Goal: Task Accomplishment & Management: Use online tool/utility

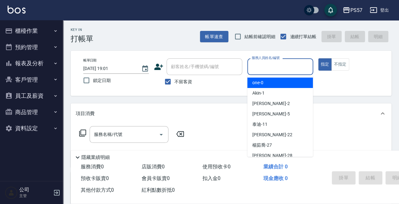
click at [262, 64] on input "服務人員姓名/編號" at bounding box center [280, 66] width 60 height 11
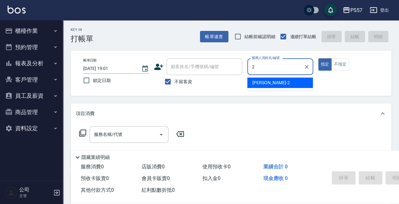
type input "圓圓-2"
type button "true"
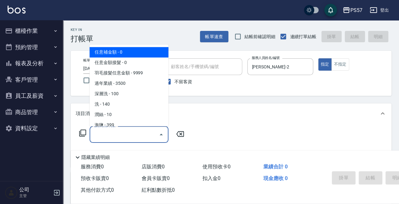
click at [122, 136] on input "服務名稱/代號" at bounding box center [124, 134] width 64 height 11
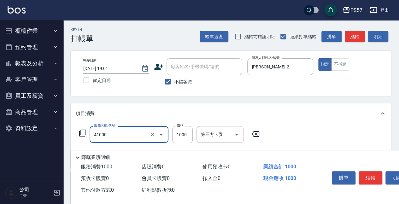
type input "任義金額燙髮(41000)"
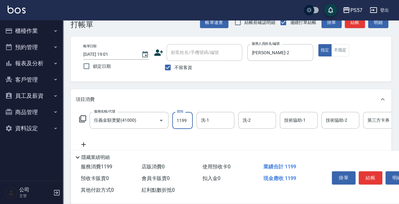
scroll to position [21, 0]
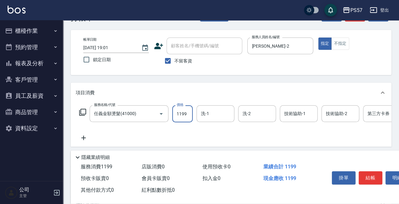
type input "1199"
click at [83, 137] on icon at bounding box center [84, 138] width 16 height 8
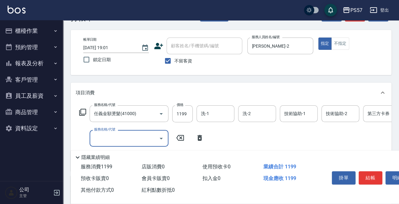
click at [122, 140] on input "服務名稱/代號" at bounding box center [124, 138] width 64 height 11
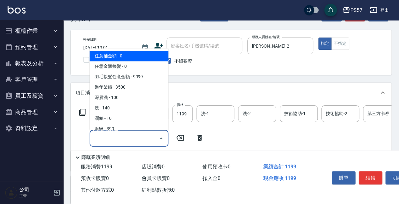
type input "5"
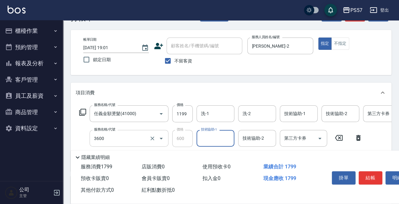
type input "600護(3600)"
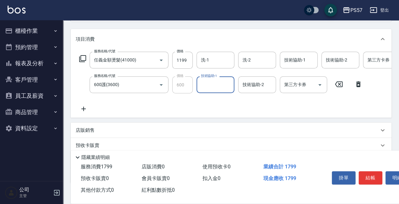
scroll to position [84, 0]
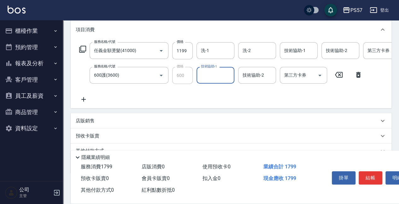
click at [83, 100] on icon at bounding box center [83, 99] width 4 height 4
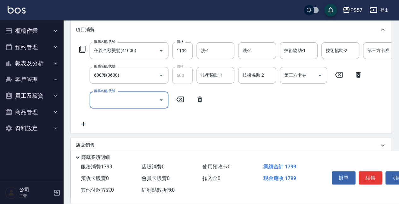
click at [101, 99] on input "服務名稱/代號" at bounding box center [124, 99] width 64 height 11
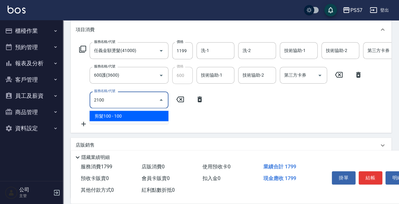
type input "剪髮100(2100)"
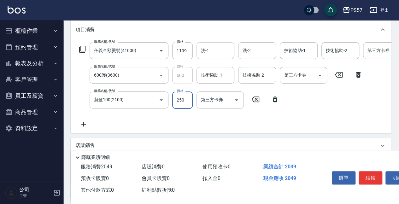
click at [203, 58] on div "洗-1" at bounding box center [216, 50] width 38 height 17
type input "250"
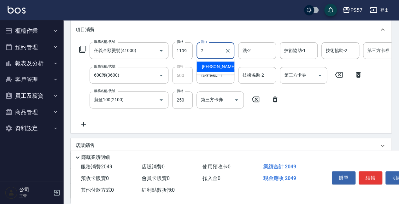
type input "圓圓-2"
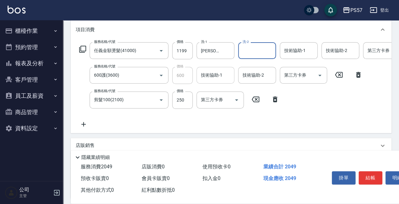
click at [204, 82] on div "技術協助-1" at bounding box center [216, 75] width 38 height 17
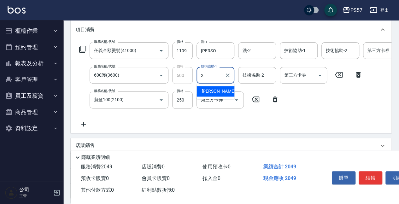
type input "圓圓-2"
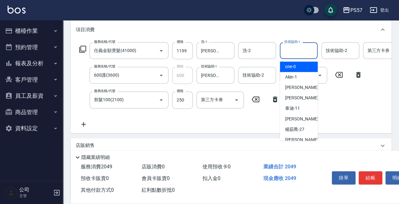
click at [283, 51] on input "技術協助-1" at bounding box center [299, 50] width 32 height 11
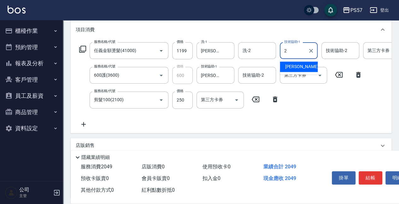
type input "圓圓-2"
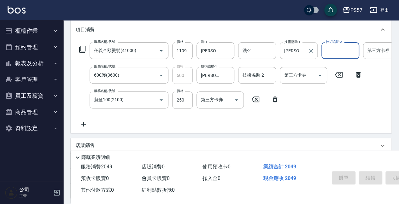
type input "2025/08/10 19:02"
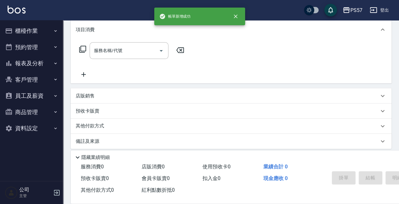
scroll to position [0, 0]
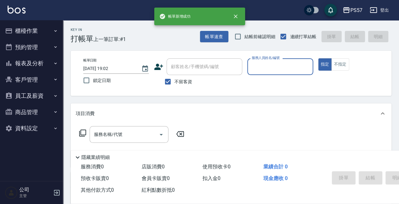
type input "ㄩ"
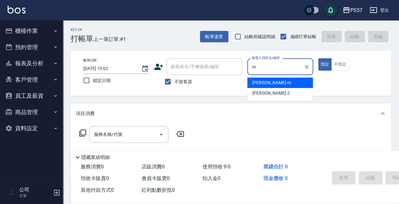
type input "劉宛諭-m"
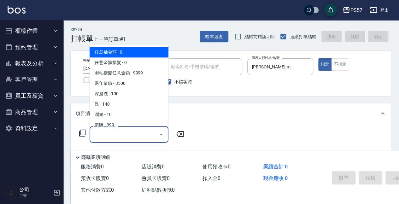
click at [124, 134] on input "服務名稱/代號" at bounding box center [124, 134] width 64 height 11
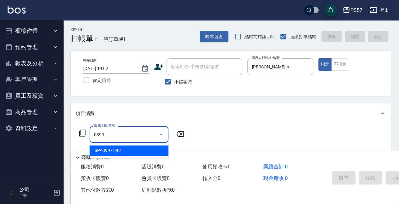
type input "SPA399(0399)"
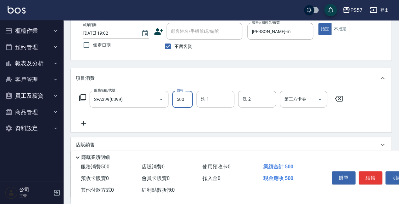
scroll to position [42, 0]
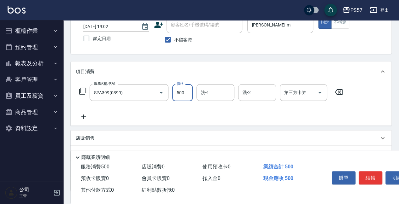
type input "500"
click at [83, 115] on icon at bounding box center [84, 117] width 16 height 8
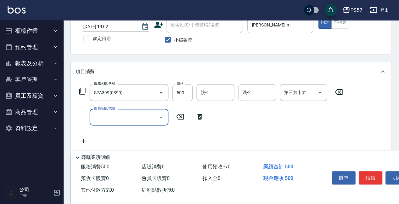
click at [106, 117] on input "服務名稱/代號" at bounding box center [124, 117] width 64 height 11
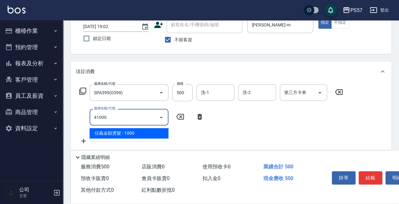
type input "任義金額燙髮(41000)"
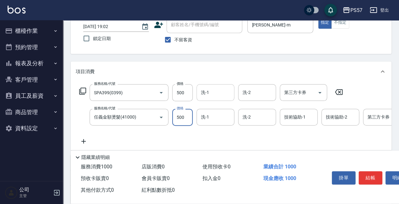
type input "500"
click at [201, 88] on input "洗-1" at bounding box center [216, 92] width 32 height 11
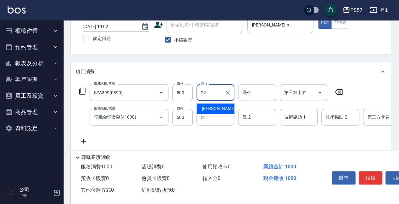
type input "林依玟-22"
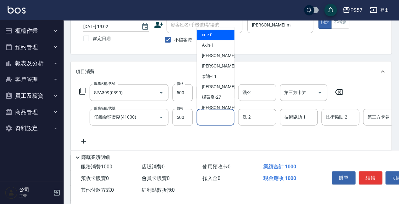
click at [213, 116] on input "洗-1" at bounding box center [216, 117] width 32 height 11
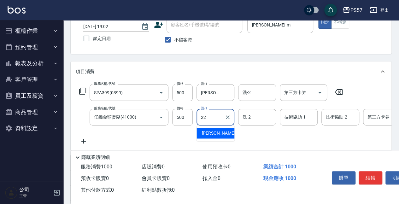
type input "林依玟-22"
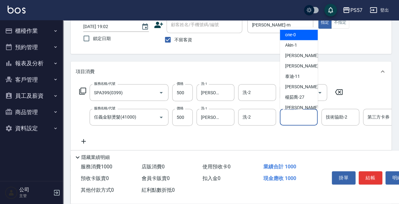
click at [287, 112] on div "技術協助-1 技術協助-1" at bounding box center [299, 117] width 38 height 17
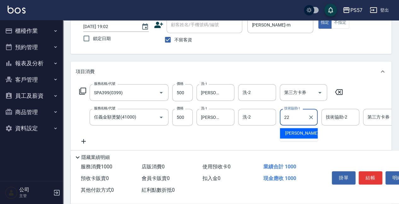
type input "林依玟-22"
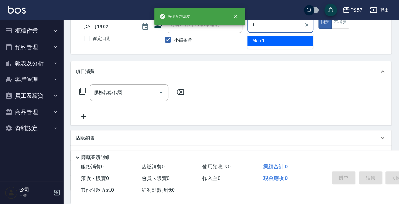
type input "Akin-1"
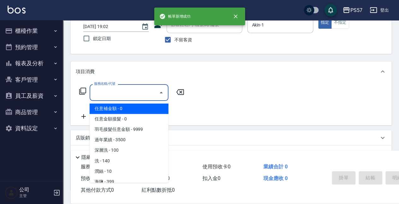
click at [117, 93] on input "服務名稱/代號" at bounding box center [124, 92] width 64 height 11
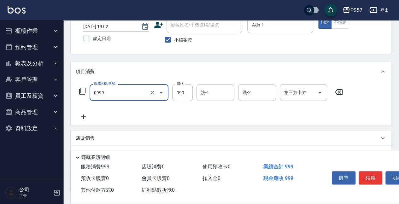
type input "SPA999(0999)"
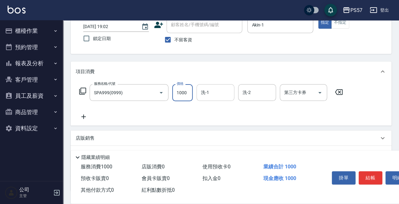
type input "1000"
click at [212, 93] on input "洗-1" at bounding box center [216, 92] width 32 height 11
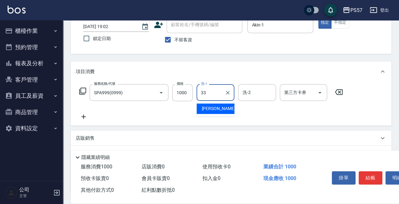
type input "徐晨翔-33"
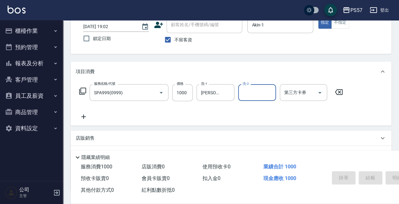
type input "2025/08/10 19:03"
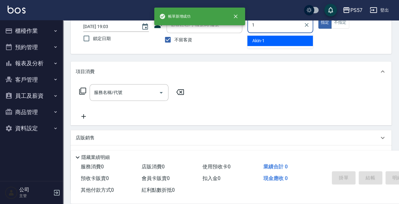
type input "Akin-1"
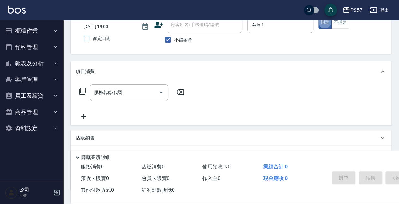
click at [338, 19] on div "PS57 登出" at bounding box center [199, 10] width 399 height 20
click at [337, 23] on button "不指定" at bounding box center [340, 22] width 18 height 12
click at [111, 92] on input "服務名稱/代號" at bounding box center [124, 92] width 64 height 11
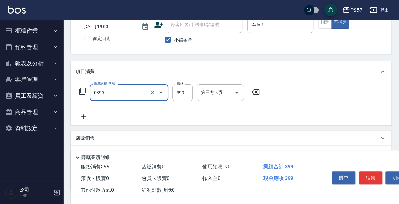
type input "SPA399(0399)"
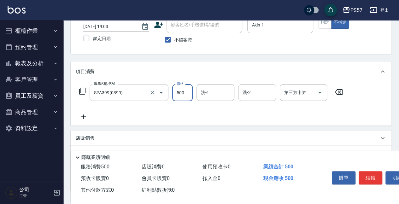
type input "500"
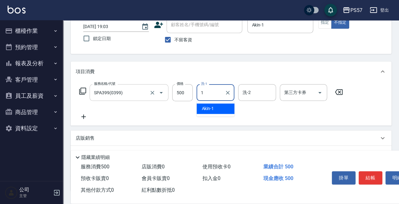
type input "Akin-1"
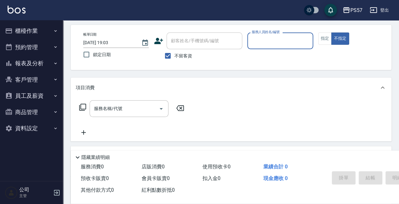
scroll to position [0, 0]
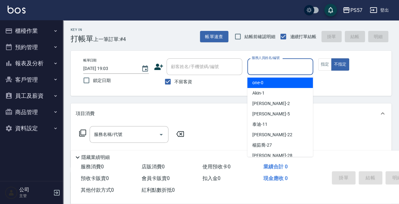
click at [265, 70] on input "服務人員姓名/編號" at bounding box center [280, 66] width 60 height 11
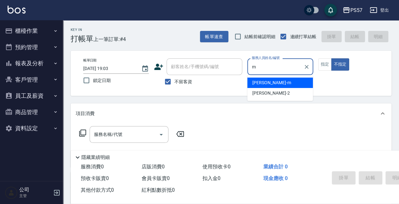
type input "劉宛諭-m"
type button "false"
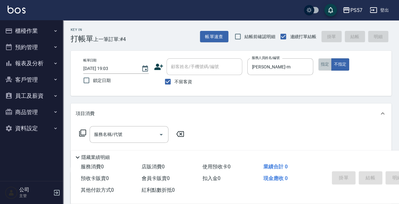
click at [324, 68] on button "指定" at bounding box center [326, 64] width 14 height 12
click at [116, 128] on div "服務名稱/代號" at bounding box center [129, 134] width 79 height 17
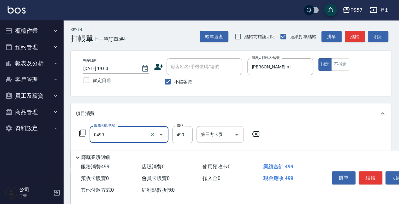
type input "SPA499(0499)"
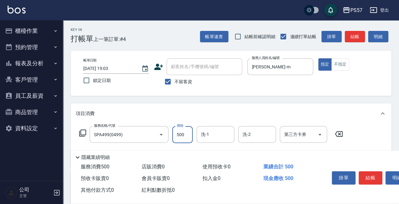
type input "500"
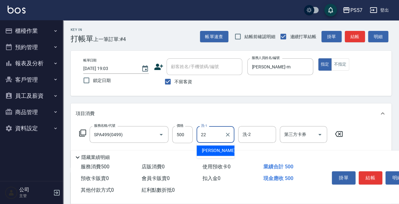
type input "林依玟-22"
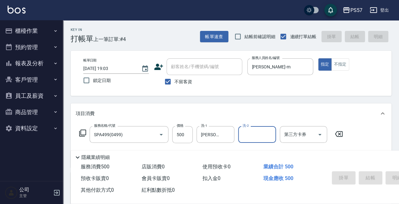
type input "2025/08/10 19:04"
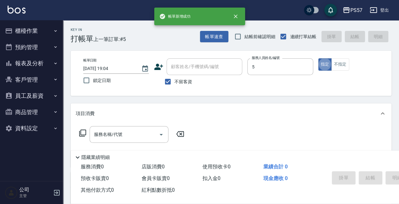
type input "楊芊盈-5"
click at [102, 134] on input "服務名稱/代號" at bounding box center [124, 134] width 64 height 11
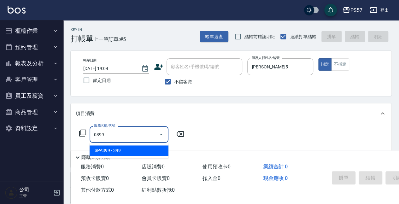
type input "SPA399(0399)"
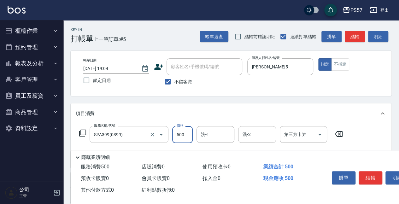
type input "500"
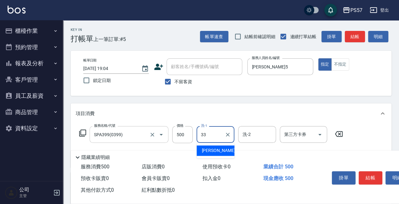
type input "徐晨翔-33"
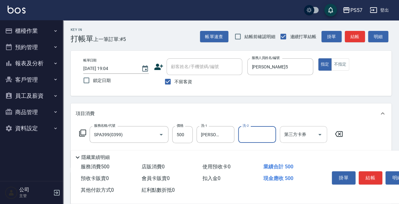
click at [288, 141] on div "第三方卡券" at bounding box center [303, 134] width 47 height 17
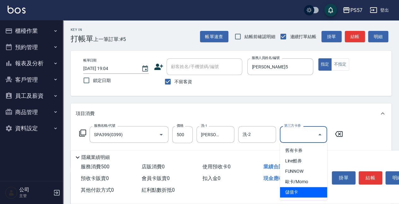
click at [287, 188] on span "儲值卡" at bounding box center [303, 192] width 47 height 10
type input "儲值卡"
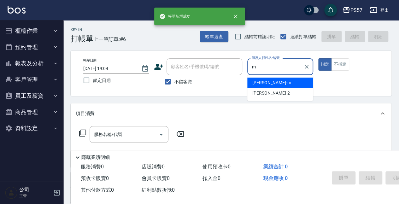
type input "劉宛諭-m"
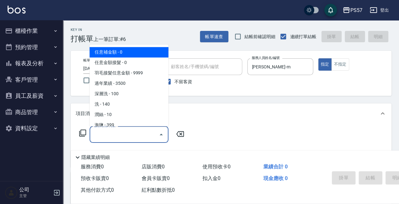
click at [122, 132] on input "服務名稱/代號" at bounding box center [124, 134] width 64 height 11
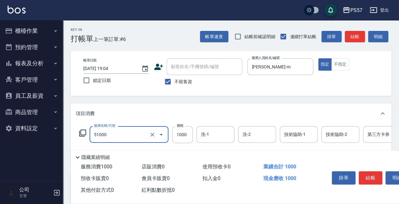
type input "任意金額染髮(51000)"
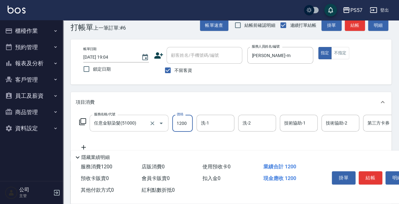
scroll to position [21, 0]
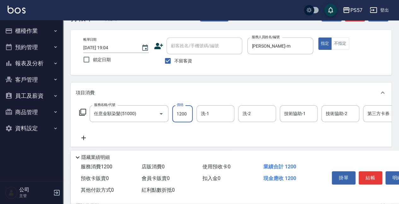
type input "1200"
click at [80, 139] on icon at bounding box center [84, 138] width 16 height 8
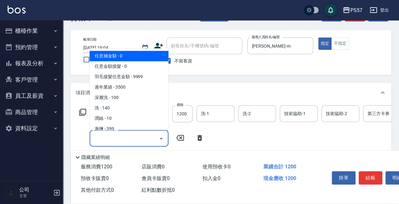
click at [107, 139] on input "服務名稱/代號" at bounding box center [124, 138] width 64 height 11
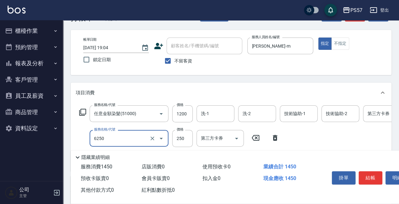
type input "刮痧(6250)"
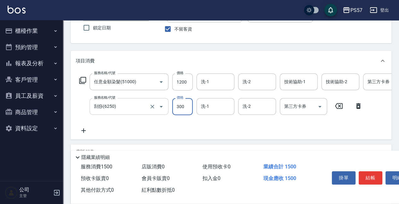
scroll to position [63, 0]
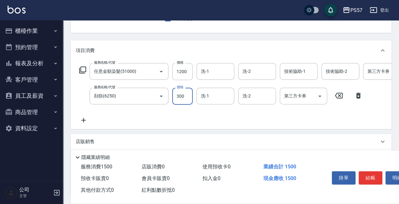
type input "300"
click at [83, 121] on icon at bounding box center [83, 120] width 4 height 4
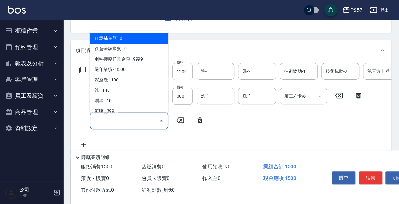
click at [114, 123] on input "服務名稱/代號" at bounding box center [124, 120] width 64 height 11
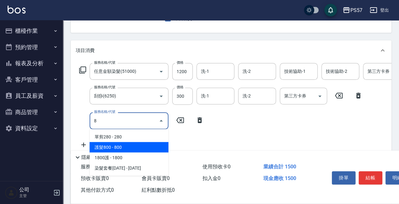
click at [116, 146] on span "護髮800 - 800" at bounding box center [129, 147] width 79 height 10
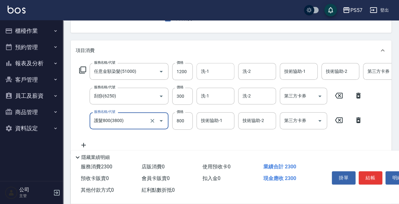
type input "護髮800(3800)"
click at [201, 76] on input "洗-1" at bounding box center [216, 71] width 32 height 11
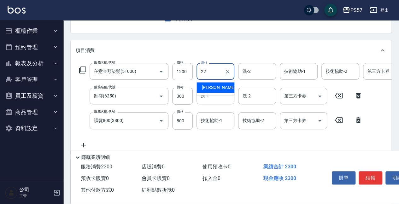
type input "林依玟-22"
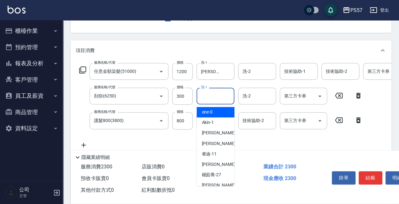
click at [201, 100] on input "洗-1" at bounding box center [216, 96] width 32 height 11
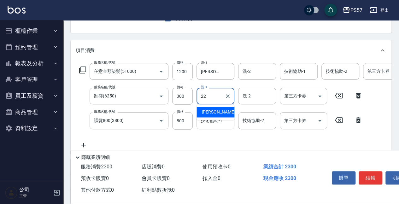
type input "林依玟-22"
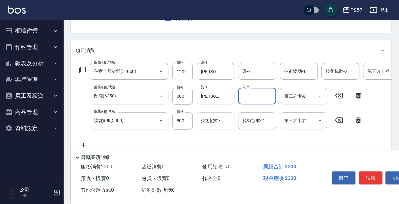
click at [208, 124] on input "技術協助-1" at bounding box center [216, 120] width 32 height 11
type input "0"
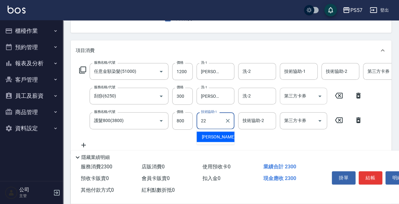
type input "林依玟-22"
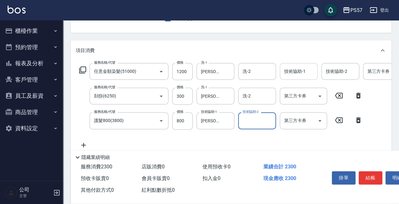
click at [308, 73] on input "技術協助-1" at bounding box center [299, 71] width 32 height 11
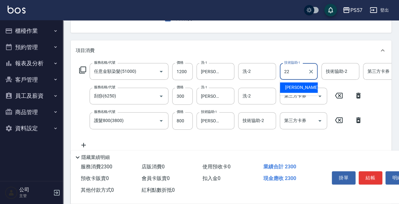
type input "林依玟-22"
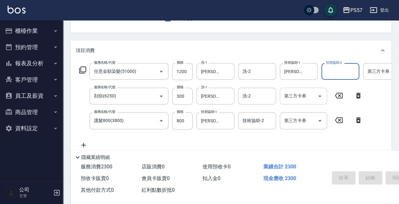
type input "2025/08/10 19:05"
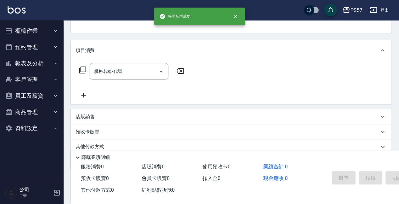
scroll to position [61, 0]
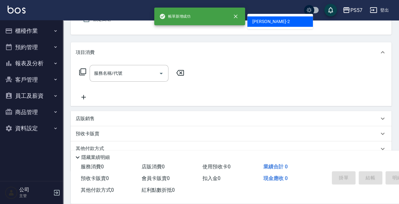
type input "圓圓-2"
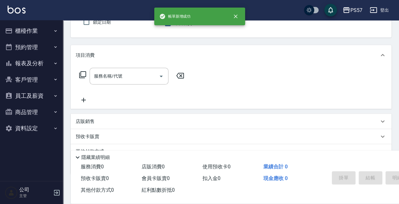
scroll to position [37, 0]
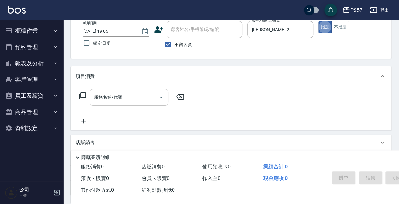
click at [128, 103] on input "服務名稱/代號" at bounding box center [124, 97] width 64 height 11
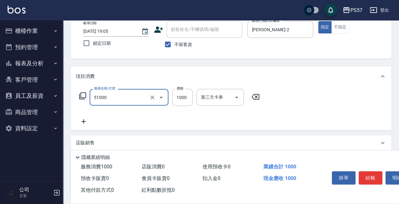
type input "任意金額染髮(51000)"
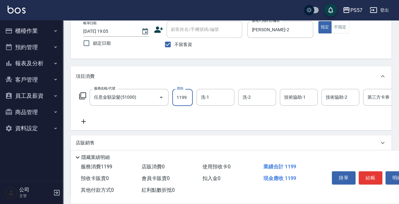
type input "1199"
click at [83, 120] on icon at bounding box center [83, 121] width 4 height 4
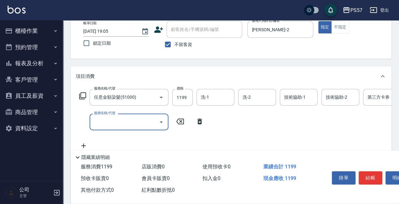
click at [118, 122] on input "服務名稱/代號" at bounding box center [124, 121] width 64 height 11
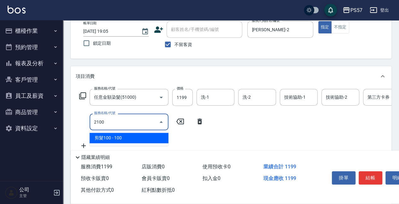
type input "剪髮100(2100)"
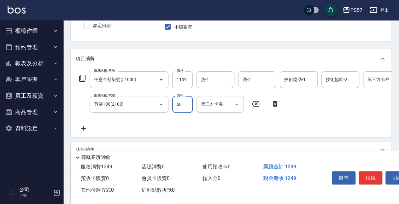
scroll to position [80, 0]
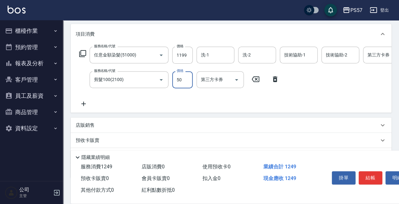
type input "50"
click at [80, 101] on icon at bounding box center [84, 104] width 16 height 8
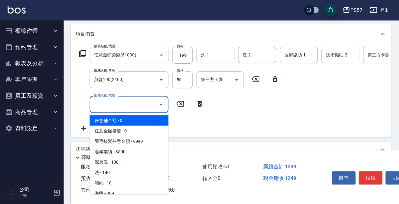
click at [102, 106] on input "服務名稱/代號" at bounding box center [124, 104] width 64 height 11
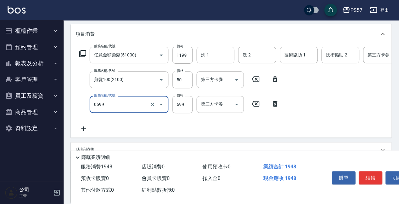
type input "SPA699(0699)"
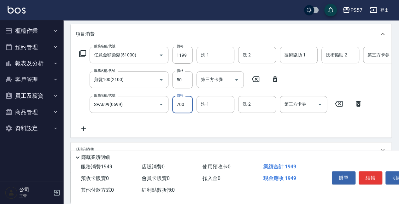
type input "700"
click at [225, 56] on input "洗-1" at bounding box center [216, 55] width 32 height 11
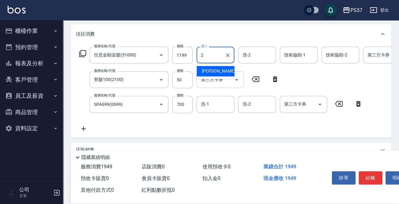
type input "圓圓-2"
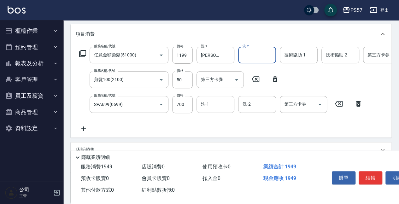
click at [211, 101] on input "洗-1" at bounding box center [216, 104] width 32 height 11
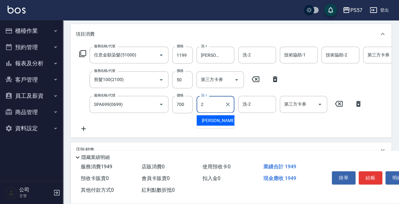
type input "圓圓-2"
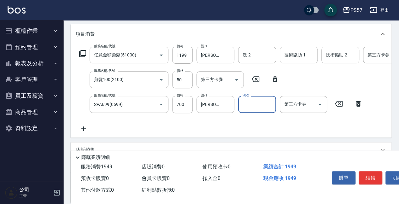
click at [300, 54] on input "技術協助-1" at bounding box center [299, 55] width 32 height 11
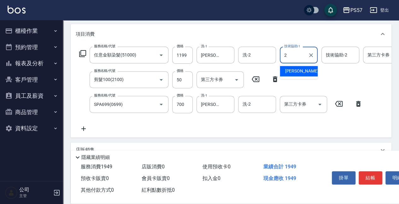
type input "圓圓-2"
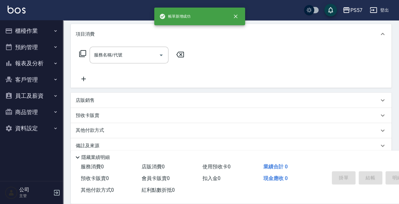
scroll to position [0, 0]
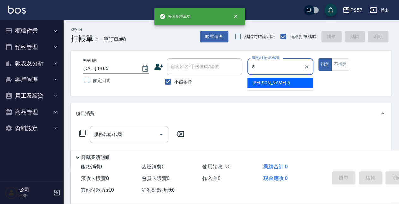
type input "楊芊盈-5"
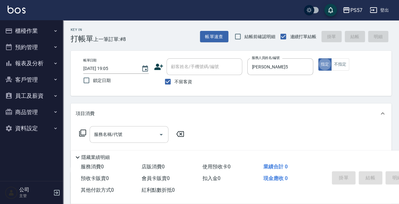
click at [113, 128] on div "服務名稱/代號" at bounding box center [129, 134] width 79 height 17
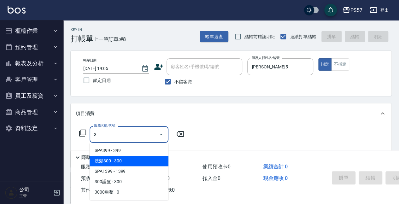
click at [104, 161] on span "洗髮300 - 300" at bounding box center [129, 161] width 79 height 10
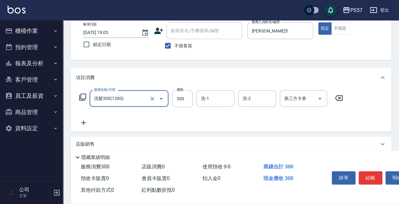
scroll to position [84, 0]
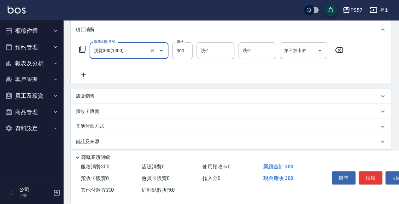
type input "洗髮300(1300)"
click at [86, 77] on icon at bounding box center [84, 75] width 16 height 8
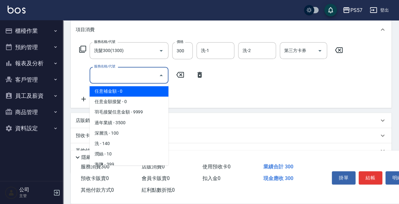
click at [128, 72] on input "服務名稱/代號" at bounding box center [124, 75] width 64 height 11
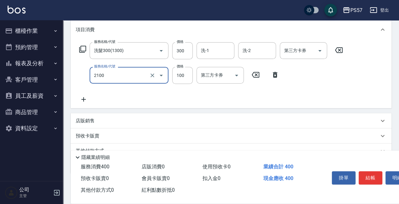
type input "剪髮100(2100)"
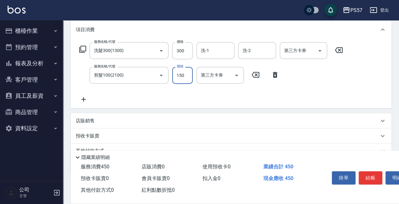
type input "150"
click at [84, 100] on icon at bounding box center [84, 100] width 16 height 8
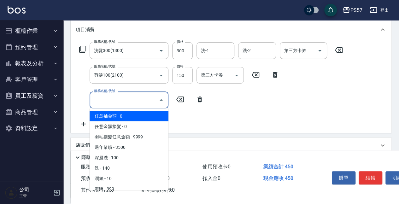
click at [122, 105] on input "服務名稱/代號" at bounding box center [124, 99] width 64 height 11
click at [123, 119] on span "任意補金額 - 0" at bounding box center [129, 116] width 79 height 10
type input "任意補金額(00)"
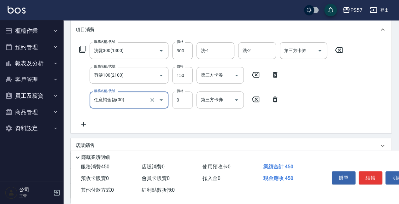
click at [181, 104] on input "0" at bounding box center [182, 100] width 21 height 17
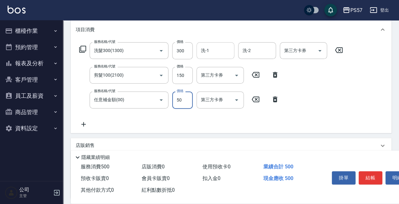
type input "50"
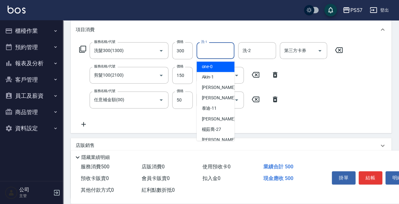
click at [214, 54] on input "洗-1" at bounding box center [216, 50] width 32 height 11
type input "."
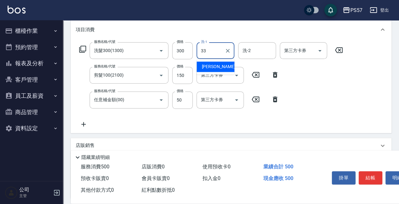
type input "徐晨翔-33"
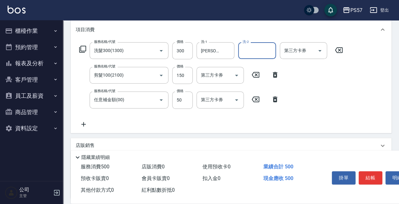
click at [306, 51] on input "第三方卡券" at bounding box center [299, 50] width 32 height 11
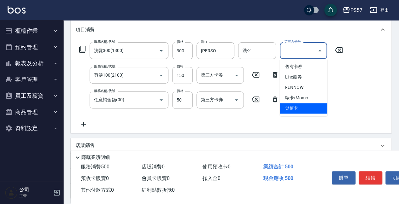
click at [283, 106] on span "儲值卡" at bounding box center [303, 108] width 47 height 10
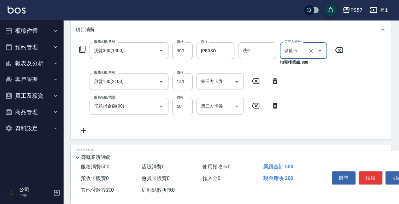
type input "儲值卡"
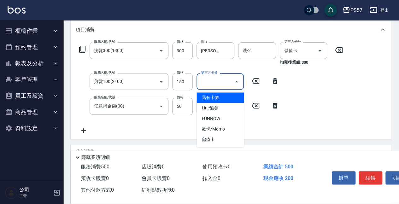
click at [228, 82] on input "第三方卡券" at bounding box center [216, 81] width 32 height 11
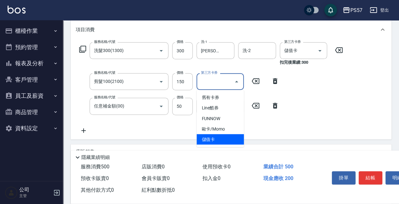
click at [225, 137] on span "儲值卡" at bounding box center [220, 139] width 47 height 10
type input "儲值卡"
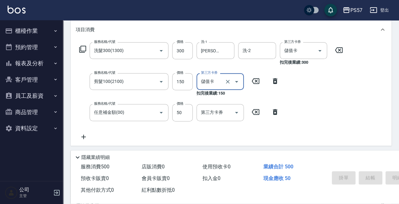
type input "2025/08/10 19:06"
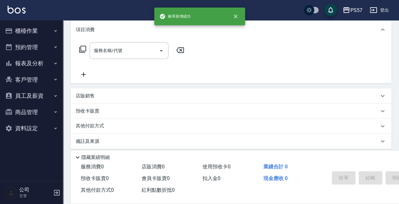
scroll to position [0, 0]
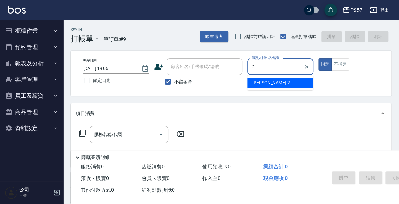
type input "圓圓-2"
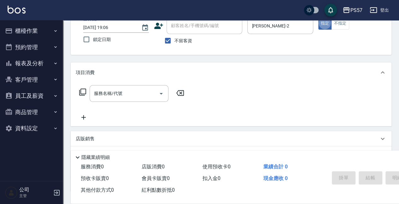
scroll to position [42, 0]
click at [85, 137] on p "店販銷售" at bounding box center [85, 138] width 19 height 7
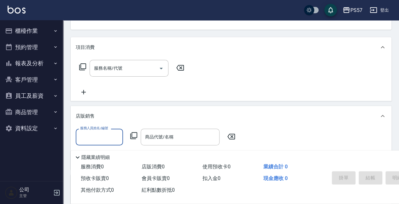
scroll to position [105, 0]
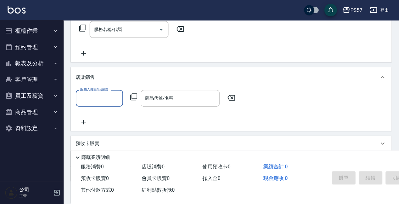
click at [101, 98] on input "服務人員姓名/編號" at bounding box center [100, 98] width 42 height 11
type input "圓圓-2"
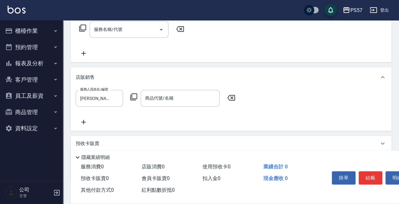
click at [157, 107] on div "服務人員姓名/編號 圓圓-2 服務人員姓名/編號 商品代號/名稱 商品代號/名稱" at bounding box center [231, 108] width 311 height 36
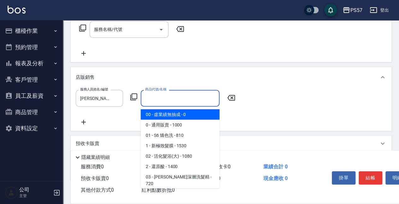
click at [161, 99] on input "商品代號/名稱" at bounding box center [180, 98] width 73 height 11
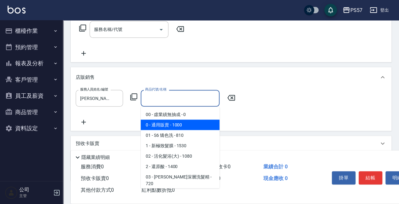
click at [162, 123] on span "0 - 通用販賣 - 1000" at bounding box center [180, 125] width 79 height 10
type input "通用販賣"
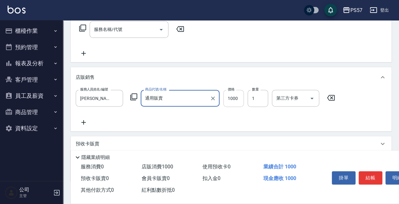
click at [241, 102] on input "1000" at bounding box center [233, 98] width 21 height 17
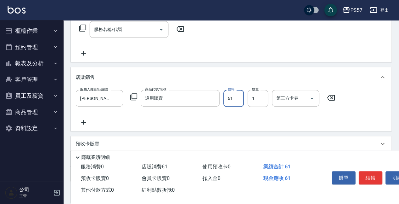
type input "612"
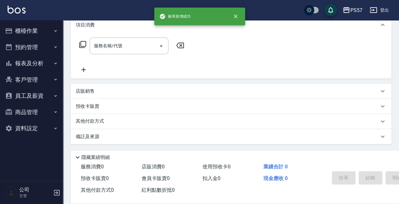
scroll to position [0, 0]
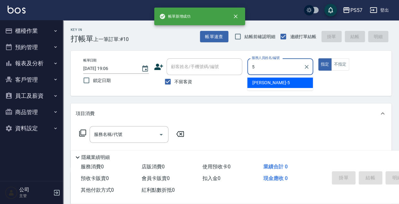
type input "楊芊盈-5"
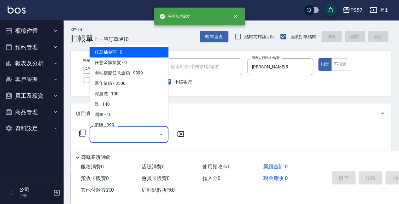
click at [114, 134] on input "服務名稱/代號" at bounding box center [124, 134] width 64 height 11
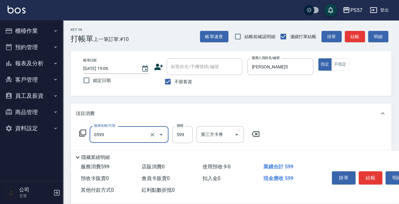
type input "SPA599(0599)"
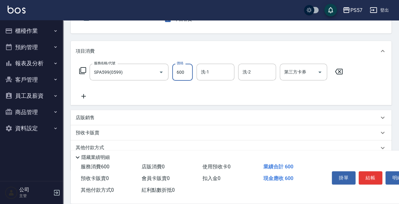
scroll to position [63, 0]
type input "600"
click at [81, 96] on icon at bounding box center [84, 96] width 16 height 8
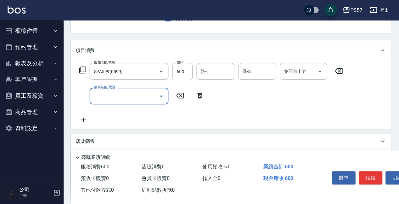
click at [118, 96] on input "服務名稱/代號" at bounding box center [124, 96] width 64 height 11
type input "刮痧(6250)"
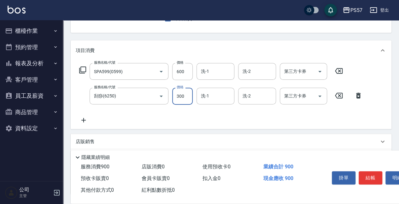
type input "300"
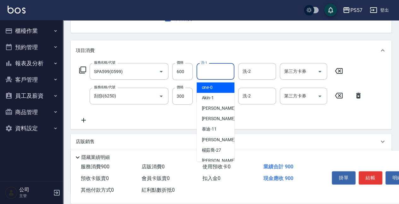
click at [208, 71] on input "洗-1" at bounding box center [216, 71] width 32 height 11
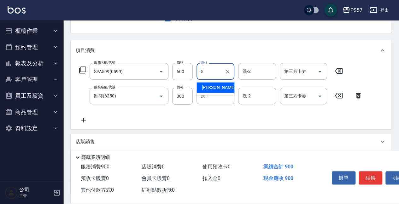
type input "楊芊盈-5"
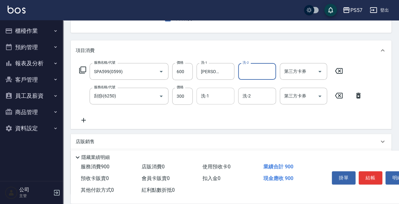
click at [219, 98] on input "洗-1" at bounding box center [216, 96] width 32 height 11
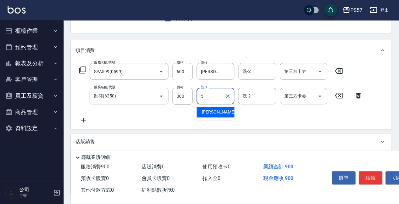
type input "楊芊盈-5"
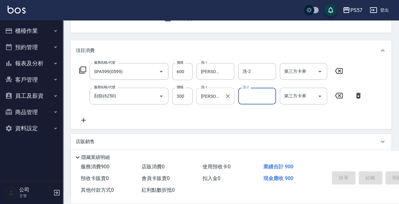
type input "2025/08/10 19:07"
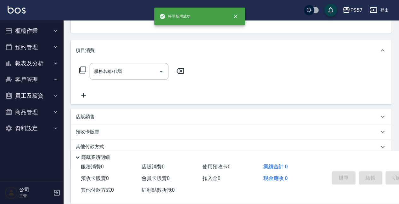
scroll to position [61, 0]
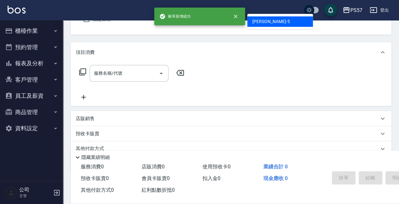
type input "楊芊盈-5"
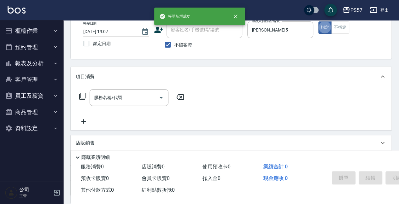
scroll to position [16, 0]
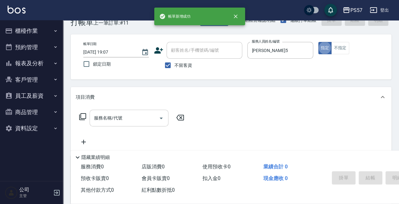
click at [118, 115] on input "服務名稱/代號" at bounding box center [124, 118] width 64 height 11
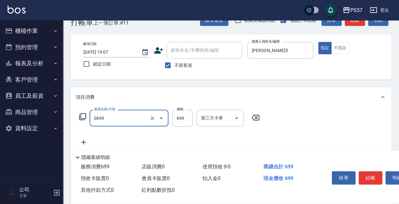
type input "SPA699(0699)"
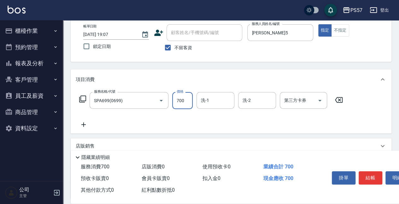
scroll to position [58, 0]
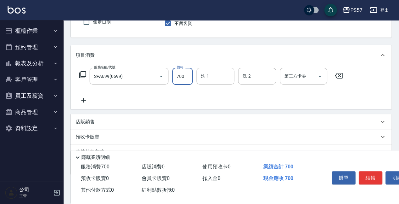
type input "700"
click at [86, 97] on icon at bounding box center [84, 101] width 16 height 8
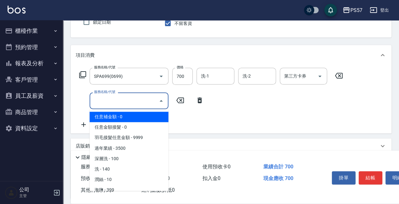
click at [122, 97] on input "服務名稱/代號" at bounding box center [124, 100] width 64 height 11
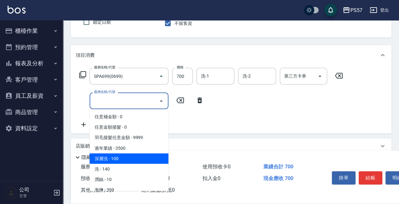
click at [115, 157] on span "深層洗 - 100" at bounding box center [129, 158] width 79 height 10
type input "深層洗(100)"
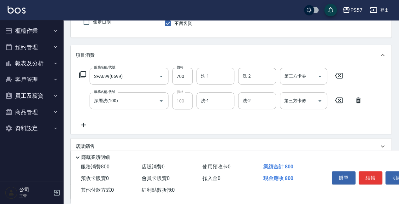
click at [84, 125] on icon at bounding box center [83, 125] width 4 height 4
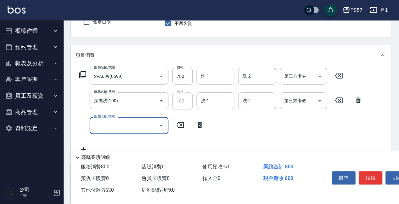
click at [126, 128] on input "服務名稱/代號" at bounding box center [124, 125] width 64 height 11
type input "剪髮100(2100)"
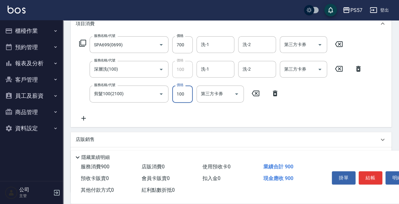
scroll to position [100, 0]
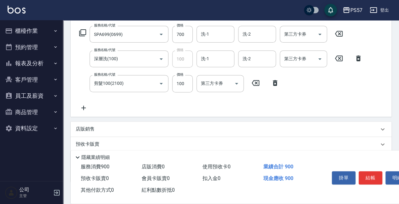
click at [85, 106] on icon at bounding box center [84, 108] width 16 height 8
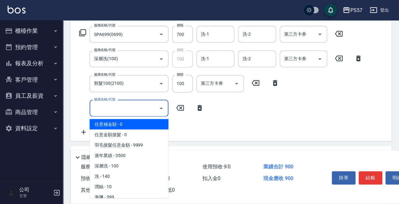
click at [110, 106] on input "服務名稱/代號" at bounding box center [124, 108] width 64 height 11
click at [120, 122] on span "任意補金額 - 0" at bounding box center [129, 124] width 79 height 10
type input "任意補金額(00)"
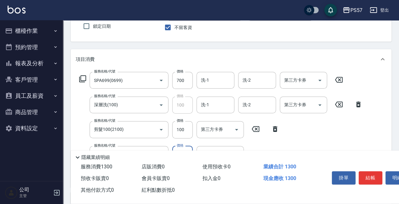
scroll to position [37, 0]
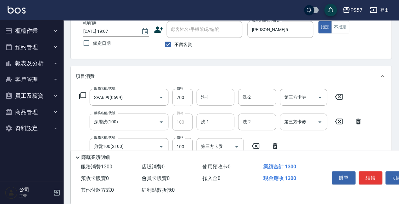
type input "400"
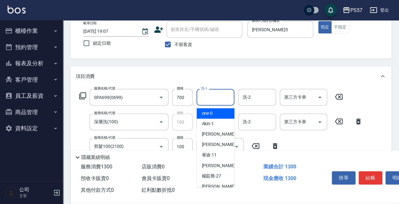
click at [208, 98] on input "洗-1" at bounding box center [216, 97] width 32 height 11
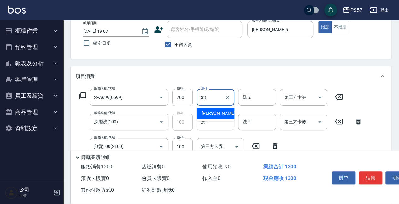
type input "徐晨翔-33"
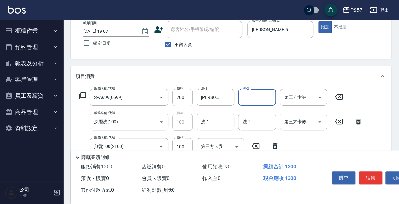
click at [203, 124] on input "洗-1" at bounding box center [216, 121] width 32 height 11
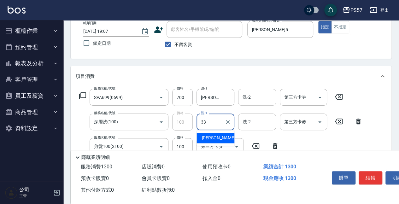
type input "徐晨翔-33"
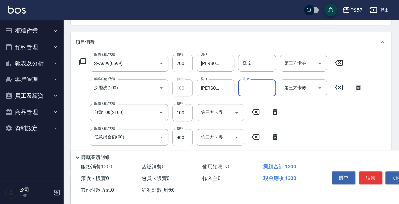
scroll to position [100, 0]
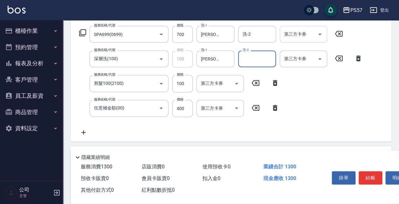
click at [313, 34] on input "第三方卡券" at bounding box center [299, 34] width 32 height 11
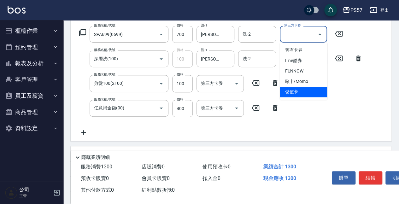
click at [295, 91] on span "儲值卡" at bounding box center [303, 92] width 47 height 10
type input "儲值卡"
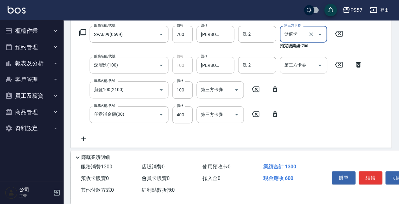
click at [295, 66] on input "第三方卡券" at bounding box center [299, 65] width 32 height 11
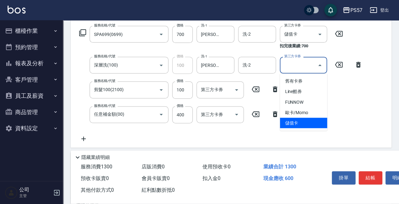
click at [288, 120] on span "儲值卡" at bounding box center [303, 123] width 47 height 10
type input "儲值卡"
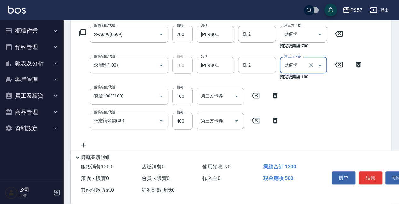
click at [223, 103] on div "第三方卡券" at bounding box center [220, 96] width 47 height 17
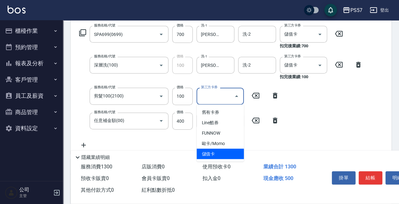
click at [216, 153] on span "儲值卡" at bounding box center [220, 154] width 47 height 10
type input "儲值卡"
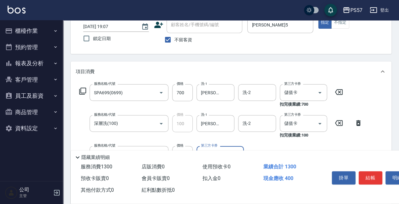
scroll to position [37, 0]
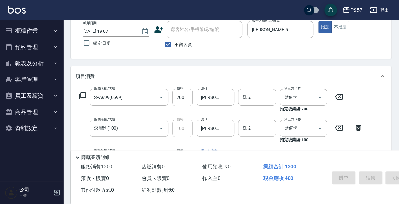
type input "2025/08/10 19:08"
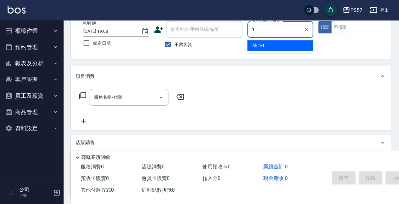
type input "Akin-1"
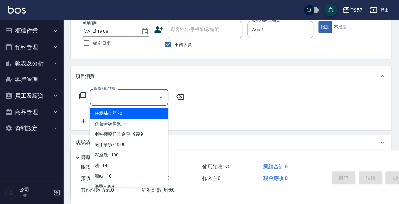
click at [115, 101] on input "服務名稱/代號" at bounding box center [124, 97] width 64 height 11
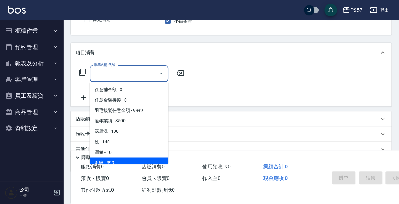
scroll to position [63, 0]
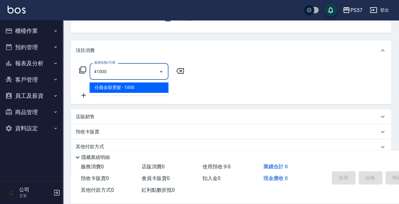
type input "任義金額燙髮(41000)"
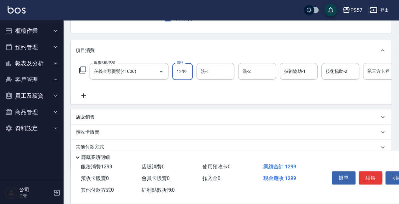
type input "1299"
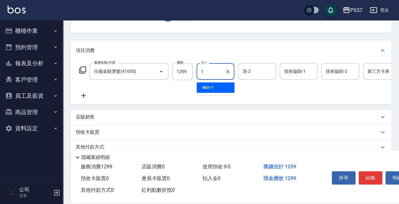
type input "Akin-1"
click at [84, 97] on icon at bounding box center [84, 96] width 16 height 8
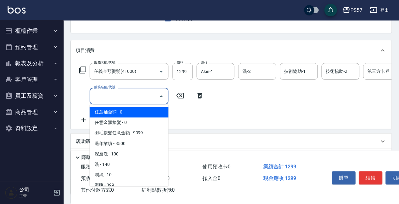
click at [105, 95] on input "服務名稱/代號" at bounding box center [124, 96] width 64 height 11
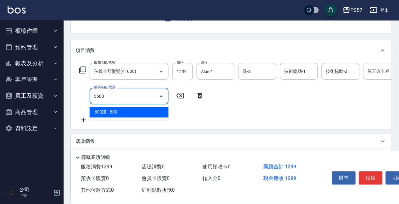
type input "600護(3600)"
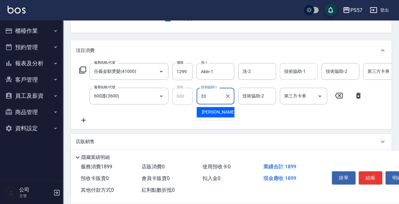
type input "徐晨翔-33"
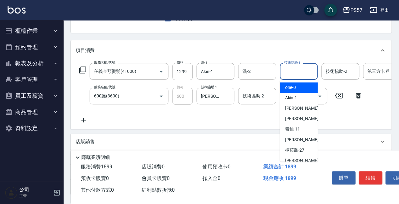
click at [290, 73] on input "技術協助-1" at bounding box center [299, 71] width 32 height 11
type input "3"
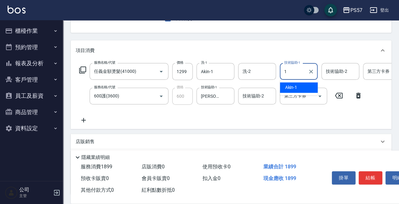
type input "Akin-1"
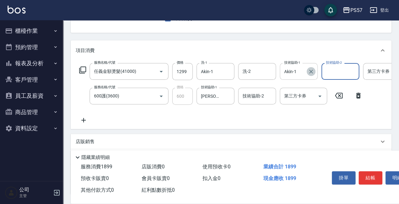
click at [309, 73] on icon "Clear" at bounding box center [311, 72] width 6 height 6
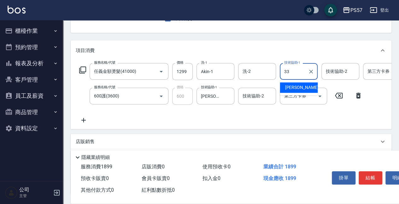
type input "徐晨翔-33"
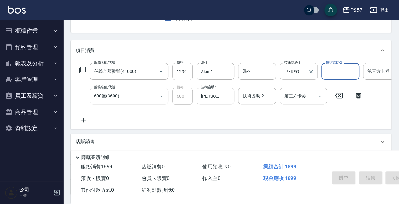
type input "2025/08/10 19:09"
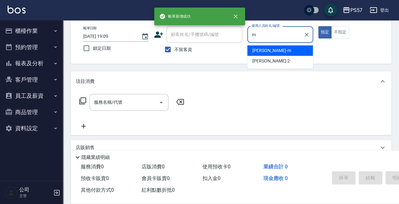
scroll to position [19, 0]
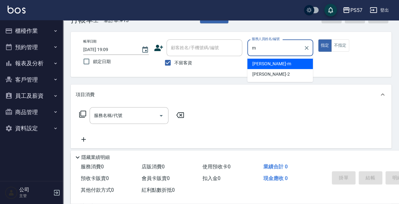
type input "劉宛諭-m"
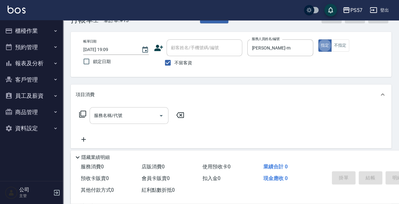
click at [140, 122] on div "服務名稱/代號" at bounding box center [129, 115] width 79 height 17
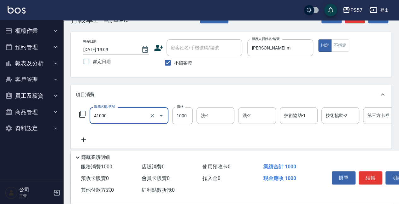
type input "任義金額燙髮(41000)"
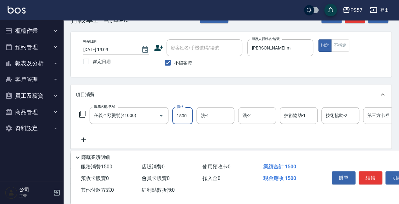
type input "1500"
click at [83, 139] on icon at bounding box center [84, 140] width 16 height 8
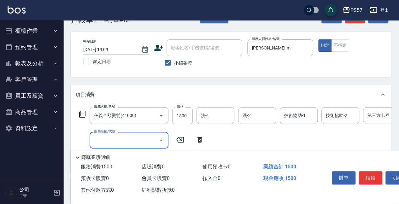
click at [130, 140] on input "服務名稱/代號" at bounding box center [124, 140] width 64 height 11
type input "SPA499(0499)"
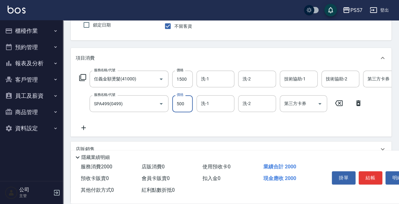
scroll to position [61, 0]
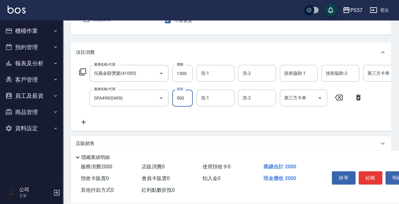
type input "500"
click at [74, 124] on div "服務名稱/代號 任義金額燙髮(41000) 服務名稱/代號 價格 1500 價格 洗-1 洗-1 洗-2 洗-2 技術協助-1 技術協助-1 技術協助-2 技…" at bounding box center [231, 97] width 321 height 69
click at [84, 121] on icon at bounding box center [84, 122] width 16 height 8
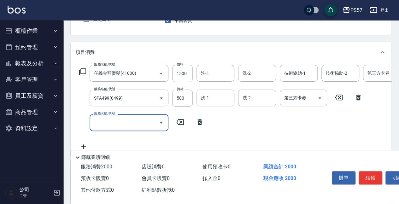
click at [113, 123] on input "服務名稱/代號" at bounding box center [124, 122] width 64 height 11
type input "1000護(31000)"
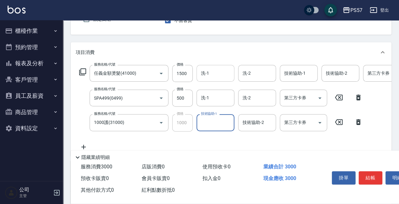
click at [218, 70] on input "洗-1" at bounding box center [216, 73] width 32 height 11
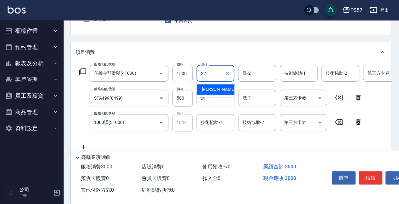
type input "林依玟-22"
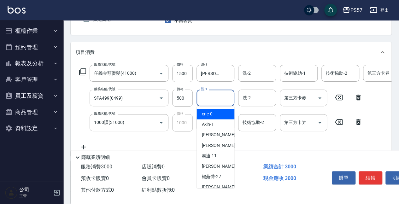
click at [209, 93] on input "洗-1" at bounding box center [216, 97] width 32 height 11
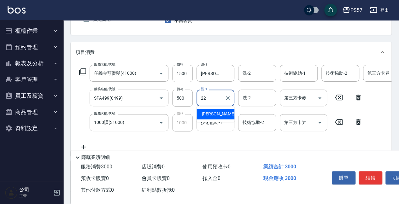
type input "林依玟-22"
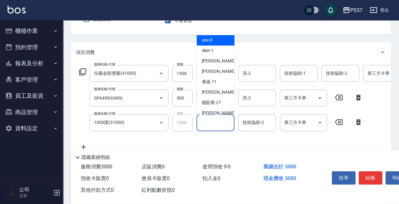
click at [209, 120] on input "技術協助-1" at bounding box center [216, 122] width 32 height 11
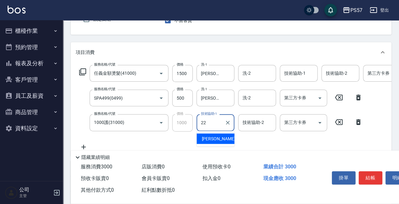
type input "林依玟-22"
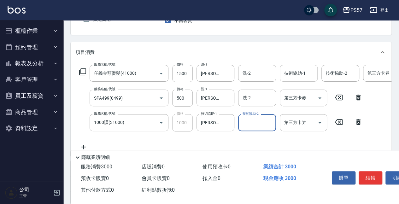
click at [294, 76] on input "技術協助-1" at bounding box center [299, 73] width 32 height 11
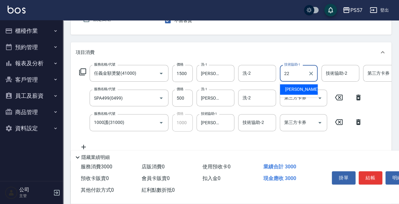
type input "林依玟-22"
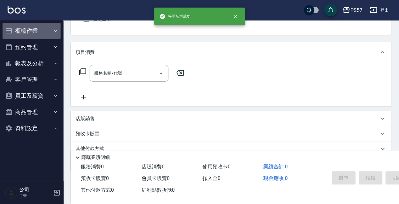
click at [44, 33] on button "櫃檯作業" at bounding box center [32, 31] width 58 height 16
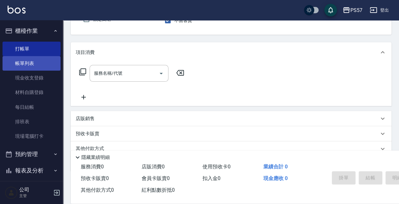
click at [43, 66] on link "帳單列表" at bounding box center [32, 63] width 58 height 15
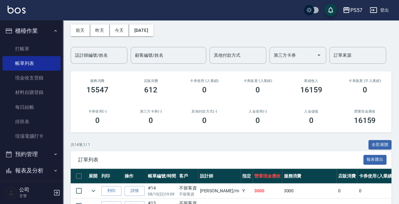
scroll to position [84, 0]
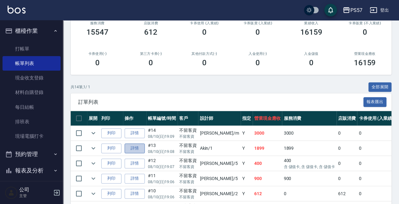
click at [133, 152] on link "詳情" at bounding box center [135, 149] width 20 height 10
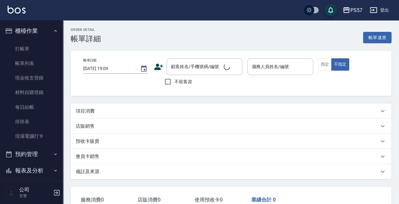
type input "2025/08/10 19:08"
checkbox input "true"
type input "Akin-1"
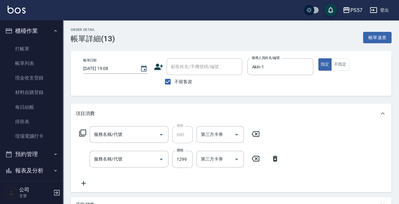
type input "600護(3600)"
type input "任義金額燙髮(41000)"
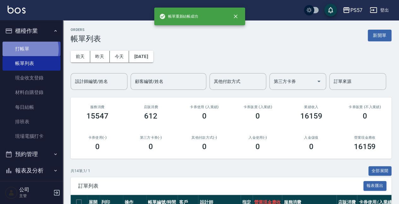
click at [25, 49] on link "打帳單" at bounding box center [32, 49] width 58 height 15
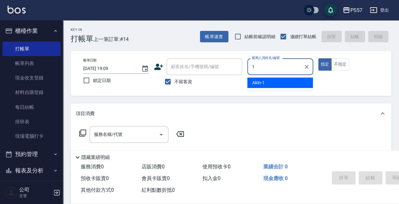
type input "Akin-1"
type button "true"
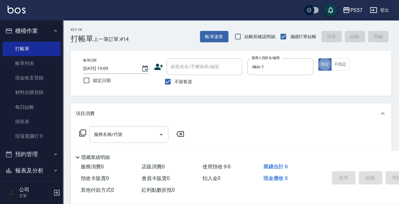
click at [115, 133] on input "服務名稱/代號" at bounding box center [124, 134] width 64 height 11
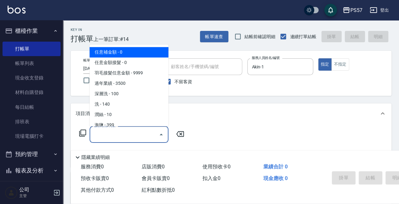
type input "0"
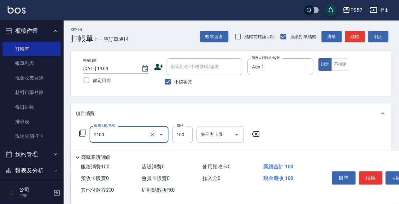
type input "剪髮100(2100)"
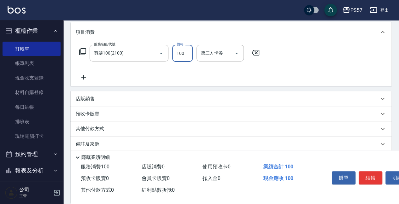
scroll to position [89, 0]
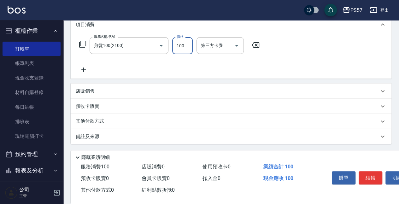
click at [86, 95] on div "店販銷售" at bounding box center [231, 91] width 321 height 15
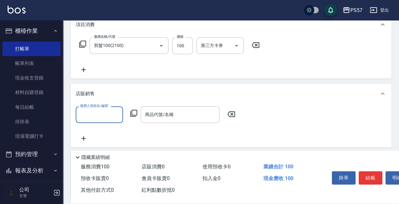
scroll to position [0, 0]
type input "Akin-1"
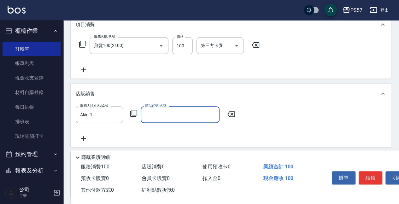
click at [157, 114] on input "商品代號/名稱" at bounding box center [180, 114] width 73 height 11
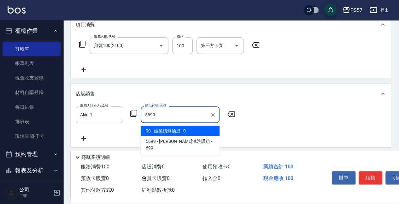
type input "水水沁涼洗護組"
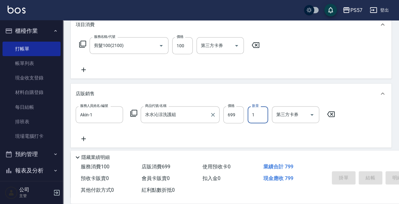
type input "2025/08/10 19:10"
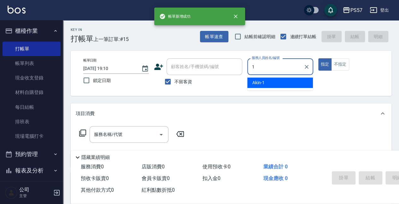
type input "Akin-1"
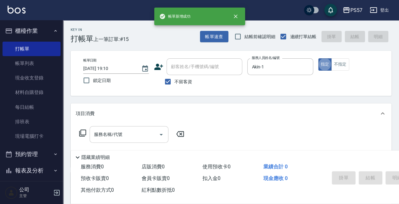
click at [117, 130] on input "服務名稱/代號" at bounding box center [124, 134] width 64 height 11
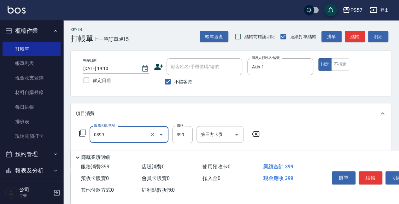
type input "SPA399(0399)"
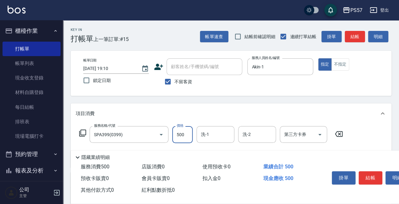
type input "500"
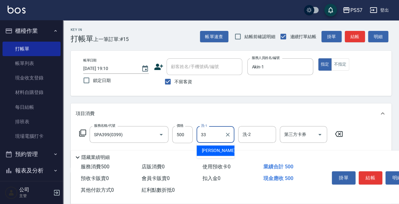
type input "徐晨翔-33"
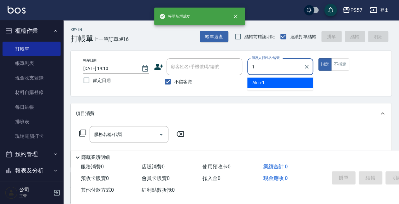
type input "Akin-1"
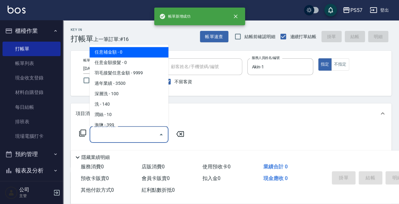
click at [98, 130] on input "服務名稱/代號" at bounding box center [124, 134] width 64 height 11
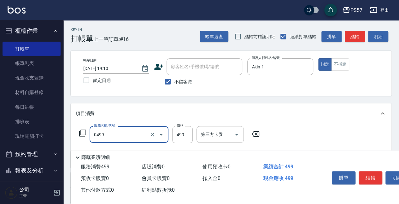
type input "SPA499(0499)"
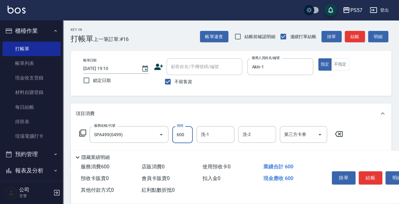
type input "600"
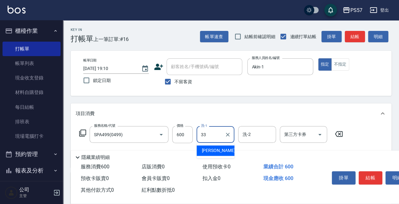
type input "徐晨翔-33"
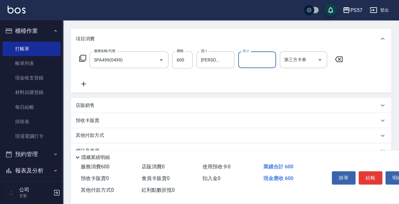
scroll to position [84, 0]
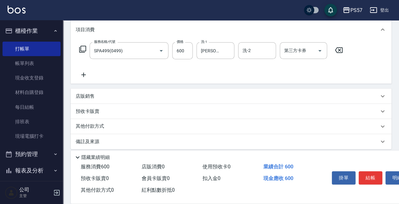
click at [84, 91] on div "店販銷售" at bounding box center [231, 96] width 321 height 15
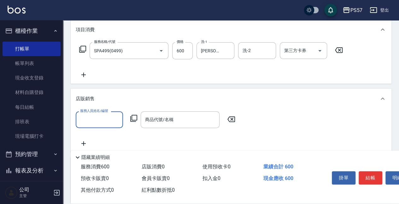
scroll to position [0, 0]
type input "Akin-1"
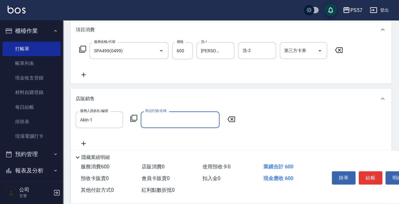
click at [153, 122] on input "商品代號/名稱" at bounding box center [180, 119] width 73 height 11
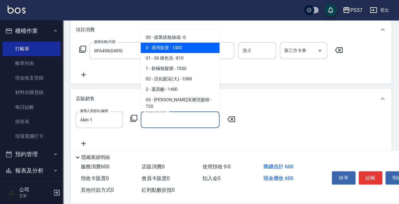
click at [166, 50] on span "0 - 通用販賣 - 1000" at bounding box center [180, 48] width 79 height 10
type input "通用販賣"
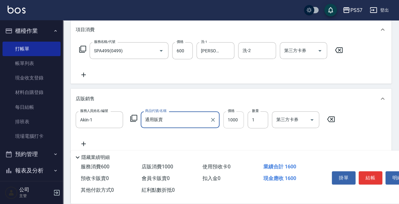
click at [230, 124] on input "1000" at bounding box center [233, 119] width 21 height 17
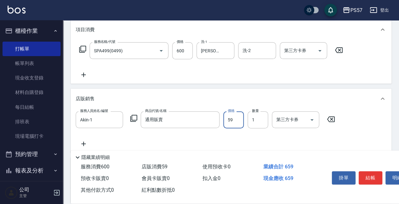
type input "598"
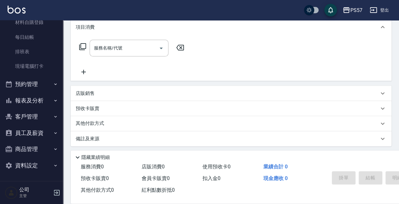
scroll to position [89, 0]
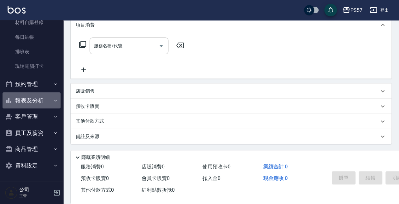
click at [47, 102] on button "報表及分析" at bounding box center [32, 100] width 58 height 16
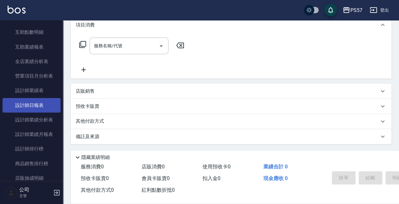
scroll to position [270, 0]
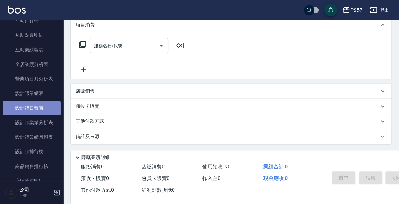
click at [34, 104] on link "設計師日報表" at bounding box center [32, 108] width 58 height 15
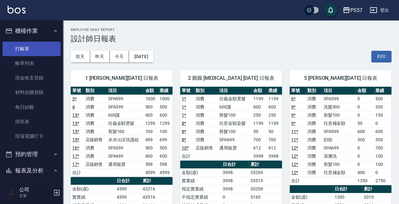
click at [24, 51] on link "打帳單" at bounding box center [32, 49] width 58 height 15
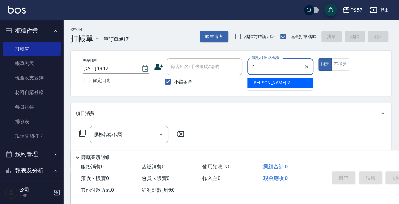
type input "圓圓-2"
type button "true"
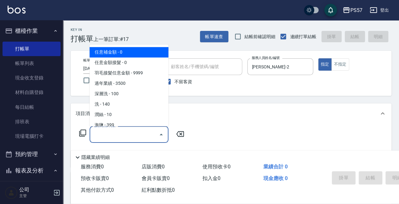
click at [105, 131] on input "服務名稱/代號" at bounding box center [124, 134] width 64 height 11
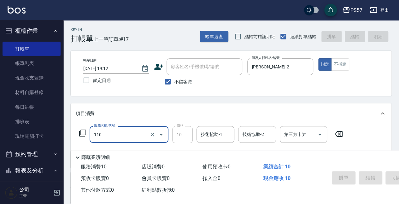
type input "110"
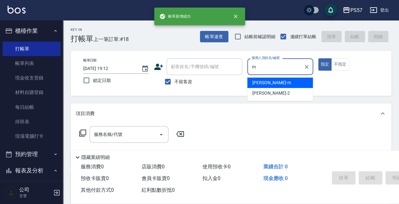
type input "劉宛諭-m"
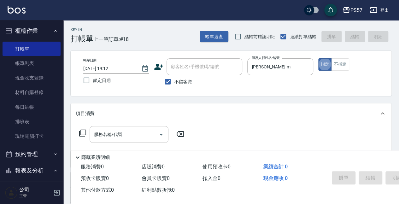
click at [106, 134] on input "服務名稱/代號" at bounding box center [124, 134] width 64 height 11
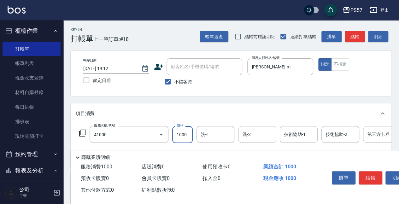
type input "任義金額燙髮(41000)"
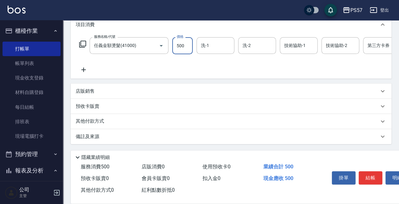
scroll to position [92, 0]
type input "500"
click at [80, 66] on icon at bounding box center [84, 70] width 16 height 8
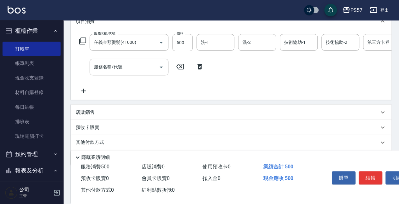
click at [144, 78] on div "服務名稱/代號 任義金額燙髮(41000) 服務名稱/代號 價格 500 價格 洗-1 洗-1 洗-2 洗-2 技術協助-1 技術協助-1 技術協助-2 技術…" at bounding box center [253, 64] width 355 height 61
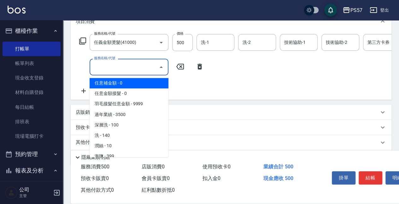
click at [125, 69] on input "服務名稱/代號" at bounding box center [124, 67] width 64 height 11
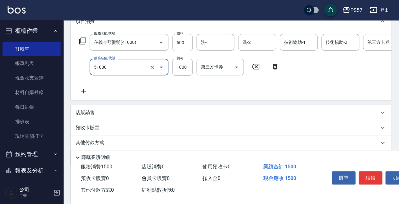
type input "任意金額染髮(51000)"
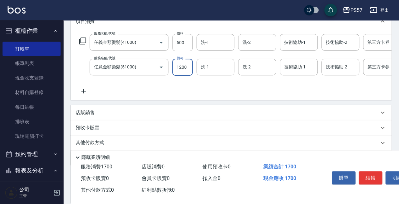
type input "1200"
click at [83, 90] on icon at bounding box center [84, 91] width 16 height 8
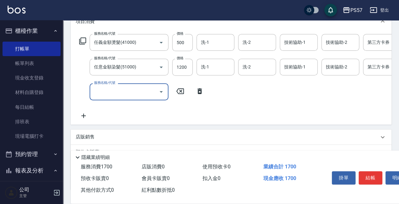
click at [132, 91] on input "服務名稱/代號" at bounding box center [124, 91] width 64 height 11
type input "刮痧(6250)"
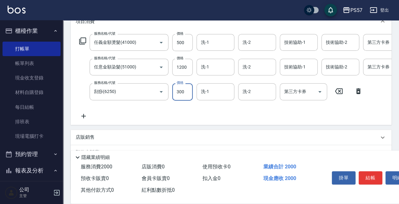
type input "300"
click at [91, 115] on icon at bounding box center [84, 116] width 16 height 8
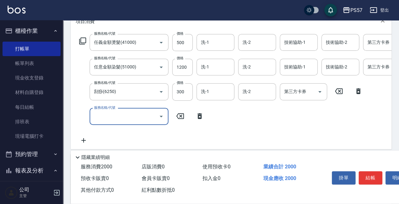
click at [106, 114] on input "服務名稱/代號" at bounding box center [124, 116] width 64 height 11
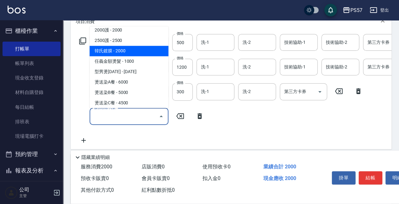
scroll to position [379, 0]
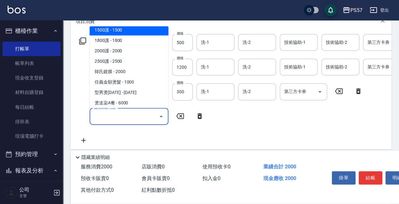
click at [116, 32] on span "1500護 - 1500" at bounding box center [129, 30] width 79 height 10
type input "1500護(31500)"
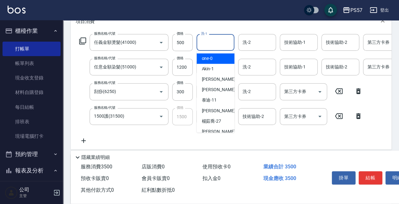
click at [212, 44] on input "洗-1" at bounding box center [216, 42] width 32 height 11
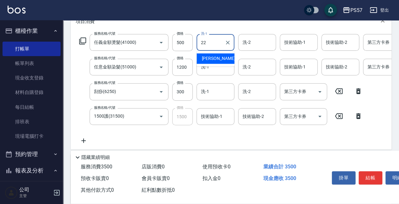
type input "林依玟-22"
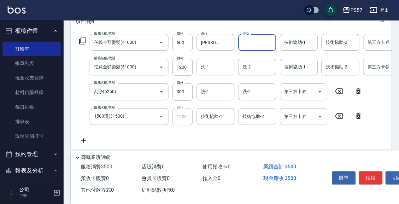
click at [208, 69] on input "洗-1" at bounding box center [216, 67] width 32 height 11
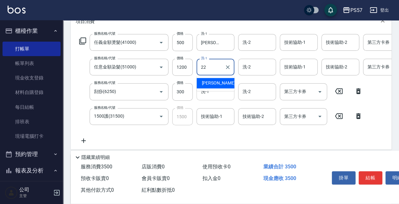
type input "林依玟-22"
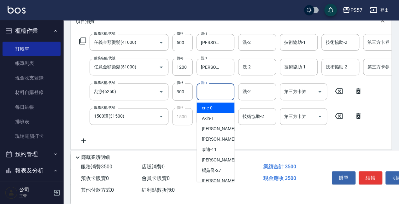
click at [210, 92] on input "洗-1" at bounding box center [216, 91] width 32 height 11
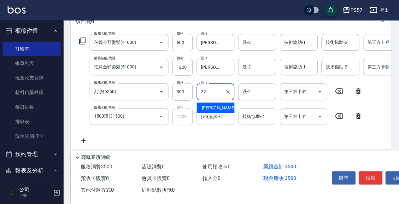
type input "林依玟-22"
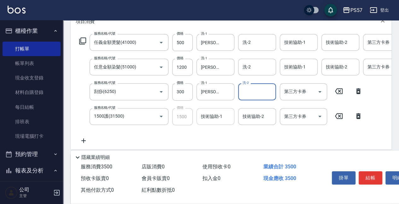
click at [215, 112] on div "技術協助-1 技術協助-1" at bounding box center [216, 116] width 38 height 17
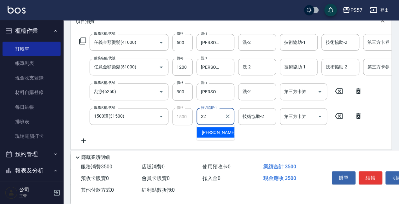
type input "林依玟-22"
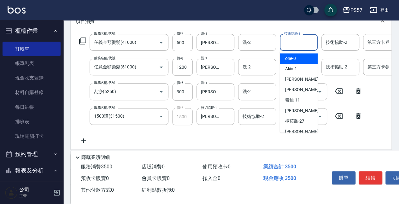
click at [310, 47] on input "技術協助-1" at bounding box center [299, 42] width 32 height 11
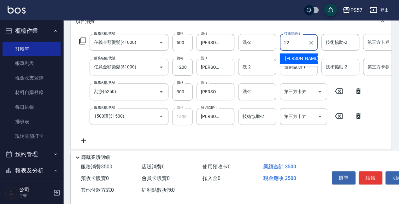
type input "林依玟-22"
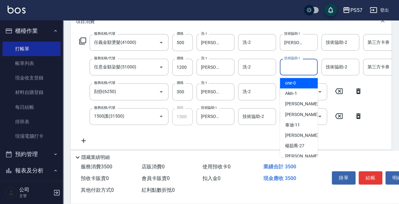
click at [295, 68] on input "技術協助-1" at bounding box center [299, 67] width 32 height 11
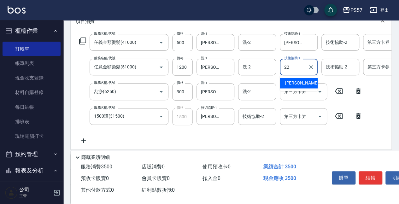
type input "林依玟-22"
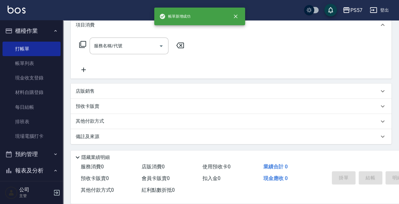
scroll to position [0, 0]
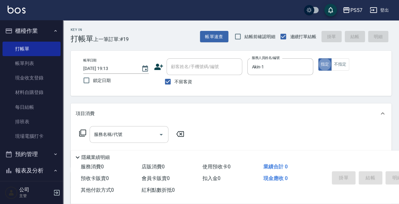
click at [116, 137] on input "服務名稱/代號" at bounding box center [124, 134] width 64 height 11
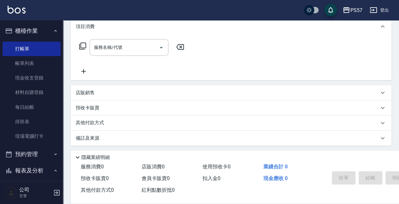
scroll to position [89, 0]
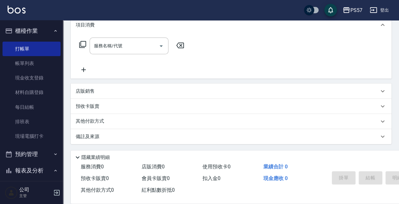
click at [113, 92] on div "店販銷售" at bounding box center [227, 91] width 303 height 7
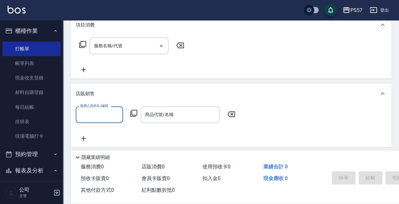
scroll to position [0, 0]
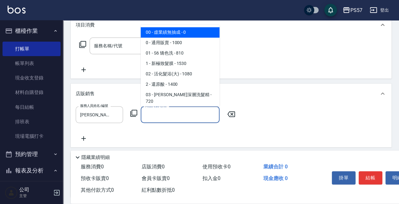
click at [172, 114] on input "商品代號/名稱" at bounding box center [180, 114] width 73 height 11
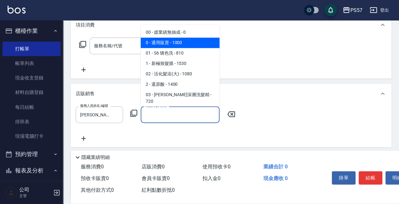
click at [153, 44] on span "0 - 通用販賣 - 1000" at bounding box center [180, 43] width 79 height 10
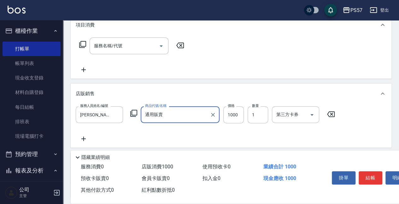
click at [82, 141] on icon at bounding box center [84, 139] width 16 height 8
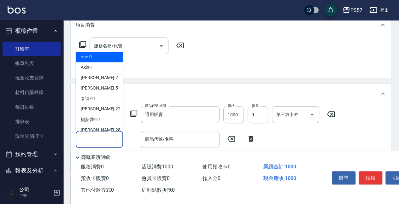
click at [91, 136] on input "服務人員姓名/編號" at bounding box center [100, 139] width 42 height 11
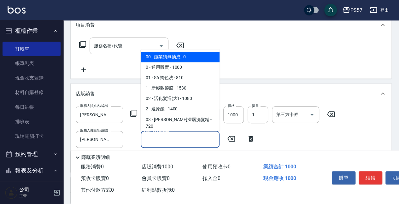
click at [166, 143] on input "商品代號/名稱" at bounding box center [180, 139] width 73 height 11
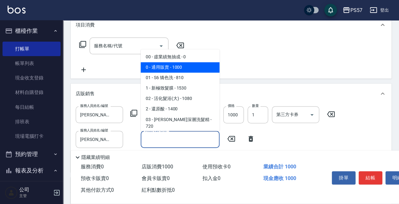
click at [173, 70] on span "0 - 通用販賣 - 1000" at bounding box center [180, 68] width 79 height 10
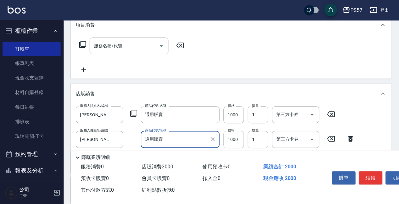
click at [232, 146] on input "1000" at bounding box center [233, 139] width 21 height 17
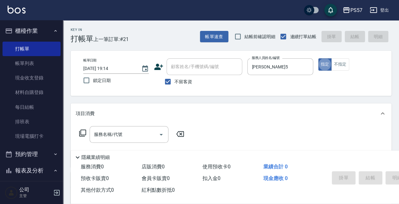
click at [126, 143] on div "服務名稱/代號 服務名稱/代號" at bounding box center [132, 144] width 112 height 36
click at [122, 137] on input "服務名稱/代號" at bounding box center [124, 134] width 64 height 11
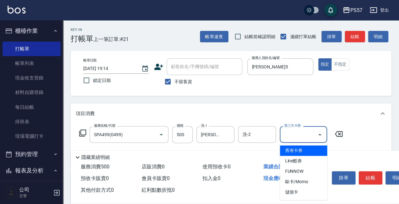
click at [304, 136] on input "第三方卡券" at bounding box center [299, 134] width 32 height 11
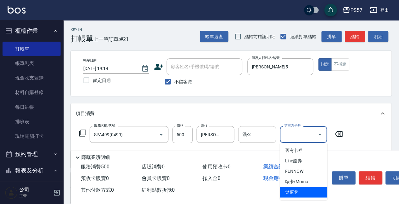
click at [292, 194] on span "儲值卡" at bounding box center [303, 192] width 47 height 10
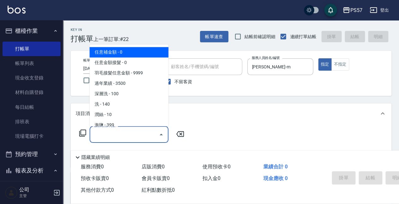
click at [108, 133] on input "服務名稱/代號" at bounding box center [124, 134] width 64 height 11
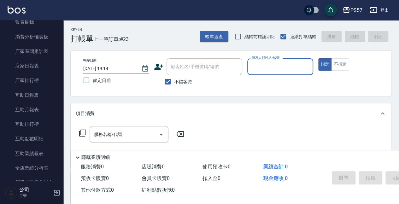
scroll to position [273, 0]
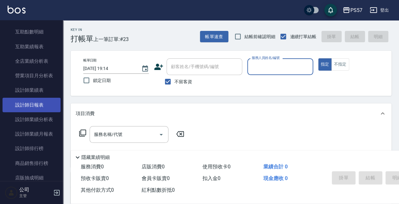
click at [41, 106] on link "設計師日報表" at bounding box center [32, 105] width 58 height 15
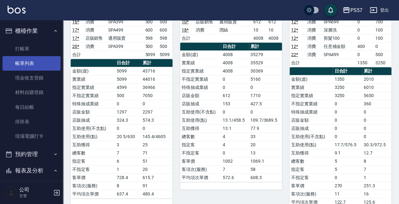
click at [25, 66] on link "帳單列表" at bounding box center [32, 63] width 58 height 15
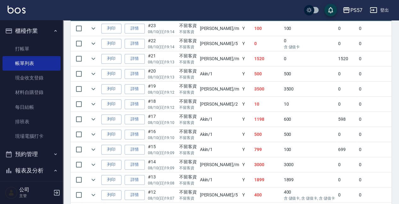
scroll to position [189, 0]
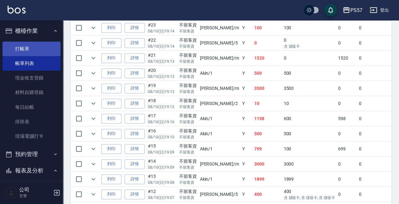
click at [21, 53] on link "打帳單" at bounding box center [32, 49] width 58 height 15
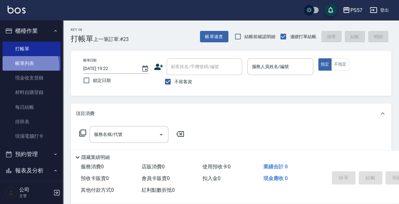
click at [26, 66] on link "帳單列表" at bounding box center [32, 63] width 58 height 15
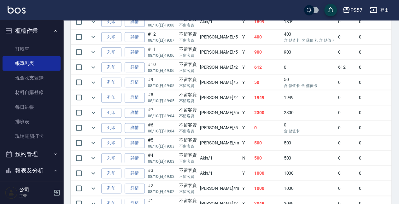
scroll to position [251, 0]
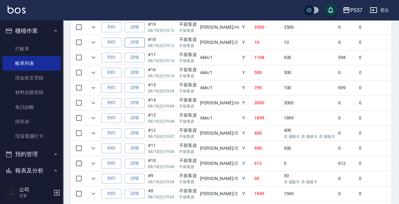
click at [134, 45] on link "詳情" at bounding box center [135, 43] width 20 height 10
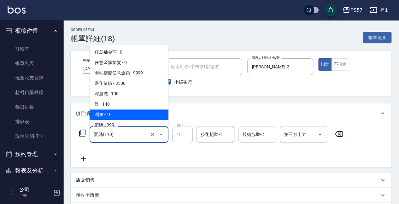
click at [114, 135] on input "潤絲(110)" at bounding box center [120, 134] width 56 height 11
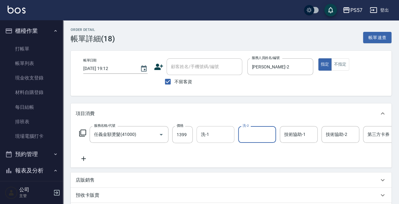
click at [210, 136] on input "洗-1" at bounding box center [216, 134] width 32 height 11
click at [284, 145] on div "服務名稱/代號 任義金額燙髮(41000) 服務名稱/代號 價格 1399 價格 洗-1 圓圓-2 洗-1 洗-2 洗-2 技術協助-1 技術協助-1 技術協…" at bounding box center [253, 144] width 355 height 36
click at [289, 139] on input "技術協助-1" at bounding box center [299, 134] width 32 height 11
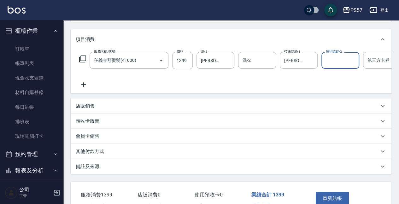
scroll to position [84, 0]
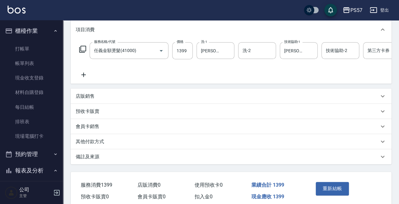
click at [78, 90] on div "項目消費 服務名稱/代號 任義金額燙髮(41000) 服務名稱/代號 價格 1399 價格 洗-1 圓圓-2 洗-1 洗-2 洗-2 技術協助-1 圓圓-2 …" at bounding box center [231, 92] width 321 height 145
click at [80, 79] on div "服務名稱/代號 任義金額燙髮(41000) 服務名稱/代號 價格 1399 價格 洗-1 圓圓-2 洗-1 洗-2 洗-2 技術協助-1 圓圓-2 技術協助-…" at bounding box center [231, 62] width 321 height 44
click at [83, 76] on icon at bounding box center [84, 75] width 16 height 8
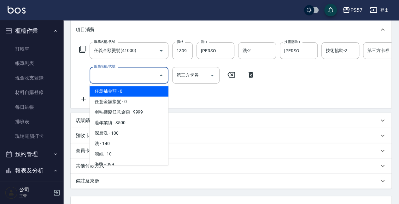
click at [119, 77] on input "服務名稱/代號" at bounding box center [124, 75] width 64 height 11
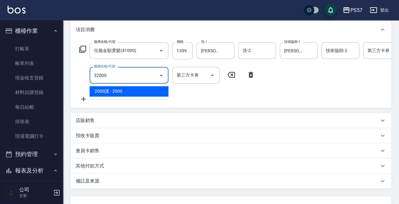
click at [121, 90] on span "2000護 - 2000" at bounding box center [129, 91] width 79 height 10
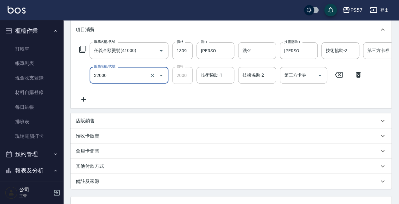
click at [132, 75] on input "32000" at bounding box center [120, 75] width 56 height 11
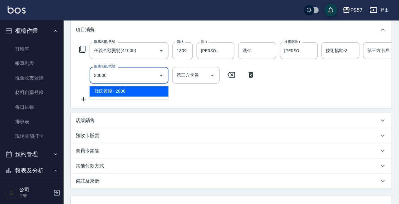
click at [123, 90] on span "韓氏鍍膜 - 2000" at bounding box center [129, 91] width 79 height 10
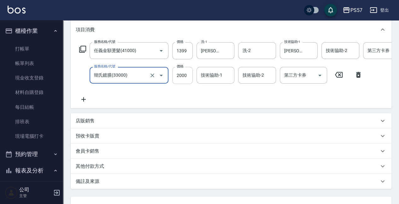
click at [188, 77] on input "2000" at bounding box center [182, 75] width 21 height 17
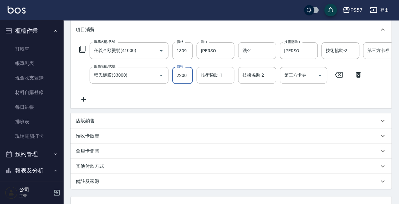
click at [217, 79] on input "技術協助-1" at bounding box center [216, 75] width 32 height 11
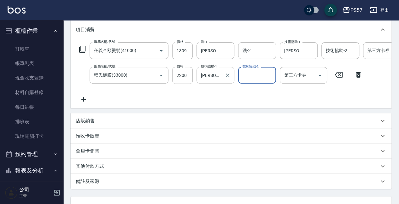
scroll to position [140, 0]
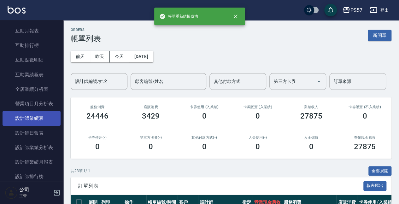
scroll to position [253, 0]
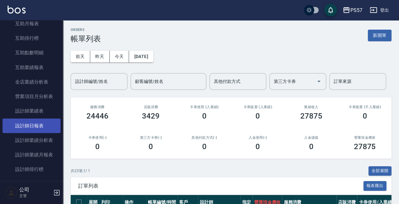
click at [35, 130] on link "設計師日報表" at bounding box center [32, 126] width 58 height 15
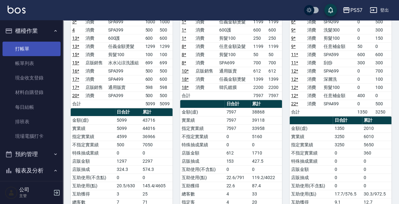
click at [30, 51] on link "打帳單" at bounding box center [32, 49] width 58 height 15
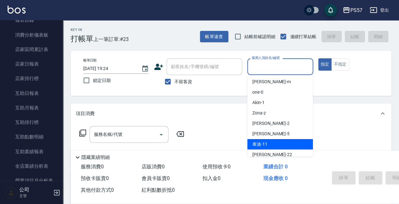
scroll to position [21, 0]
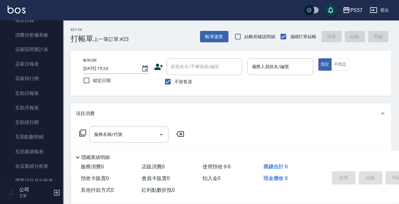
click at [232, 93] on div "帳單日期 2025/08/10 19:24 鎖定日期 顧客姓名/手機號碼/編號 顧客姓名/手機號碼/編號 不留客資 服務人員姓名/編號 服務人員姓名/編號 指…" at bounding box center [231, 73] width 321 height 45
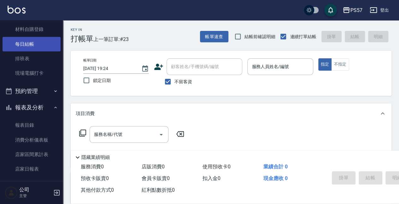
scroll to position [0, 0]
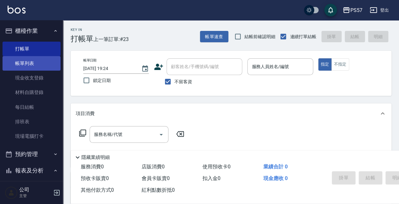
click at [23, 63] on link "帳單列表" at bounding box center [32, 63] width 58 height 15
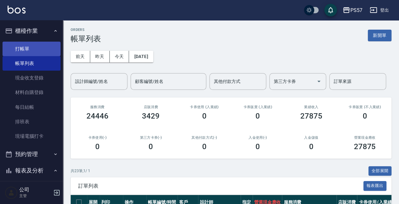
click at [23, 47] on link "打帳單" at bounding box center [32, 49] width 58 height 15
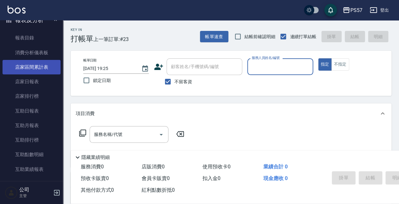
scroll to position [147, 0]
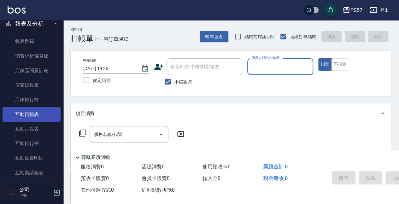
click at [36, 115] on link "互助日報表" at bounding box center [32, 114] width 58 height 15
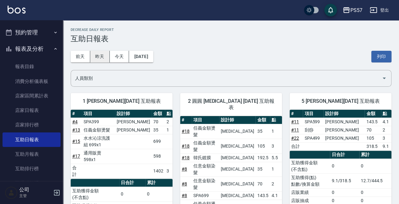
click at [95, 59] on button "昨天" at bounding box center [100, 57] width 20 height 12
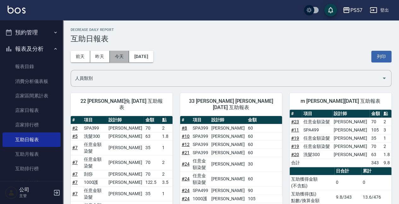
click at [121, 57] on button "今天" at bounding box center [120, 57] width 20 height 12
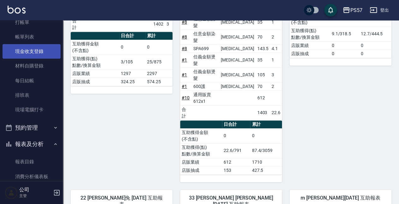
scroll to position [17, 0]
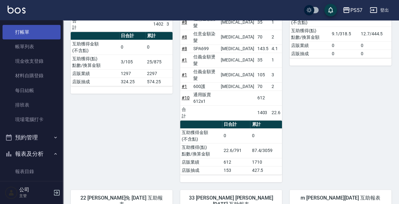
click at [26, 33] on link "打帳單" at bounding box center [32, 32] width 58 height 15
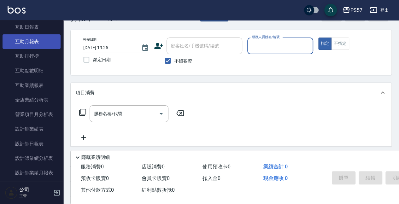
scroll to position [227, 0]
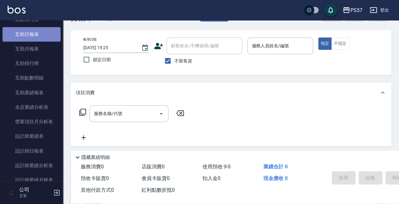
click at [33, 32] on link "互助日報表" at bounding box center [32, 34] width 58 height 15
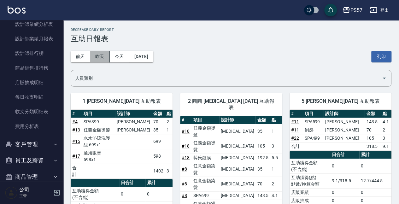
click at [103, 55] on button "昨天" at bounding box center [100, 57] width 20 height 12
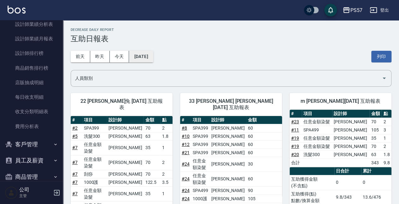
click at [130, 57] on button "2025/08/09" at bounding box center [141, 57] width 24 height 12
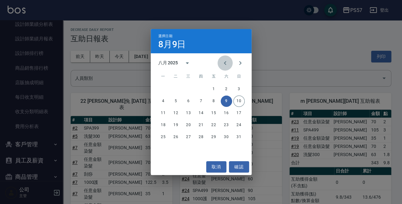
click at [226, 61] on icon "Previous month" at bounding box center [226, 63] width 8 height 8
click at [206, 102] on button "10" at bounding box center [201, 101] width 11 height 11
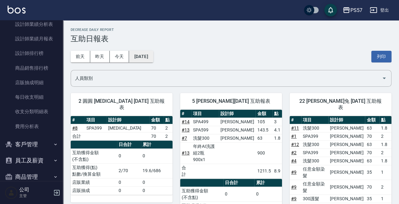
click at [134, 60] on button "2025/07/10" at bounding box center [141, 57] width 24 height 12
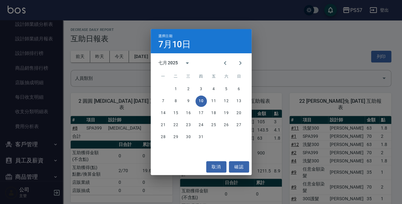
click at [117, 83] on div "選擇日期 7月10日 七月 2025 一 二 三 四 五 六 日 1 2 3 4 5 6 7 8 9 10 11 12 13 14 15 16 17 18 1…" at bounding box center [201, 102] width 402 height 204
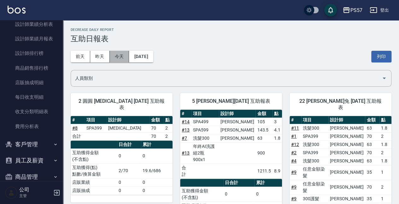
click at [116, 59] on button "今天" at bounding box center [120, 57] width 20 height 12
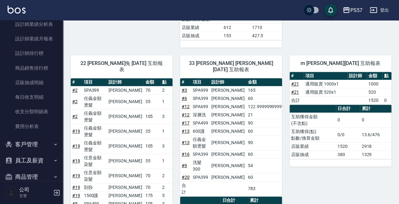
scroll to position [319, 0]
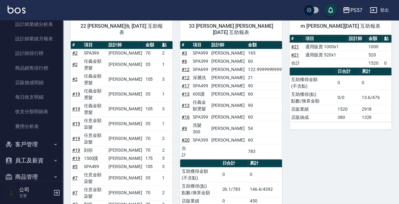
click at [359, 112] on div "m 劉宛諭 08/10/2025 互助報表 # 項目 設計師 金額 點 # 21 通用販賣 1000x1 1000 # 21 通用販賣 520x1 520 合…" at bounding box center [337, 175] width 110 height 330
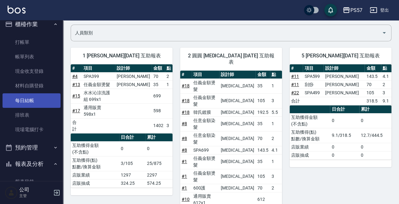
scroll to position [0, 0]
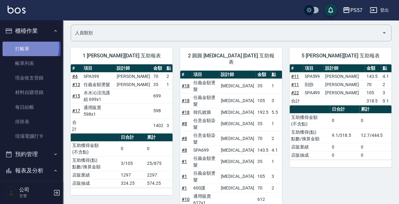
click at [20, 47] on link "打帳單" at bounding box center [32, 49] width 58 height 15
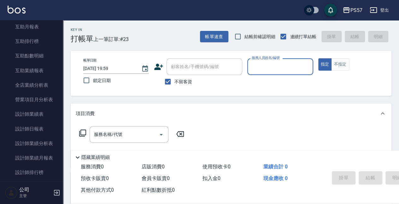
scroll to position [249, 0]
click at [42, 128] on link "設計師日報表" at bounding box center [32, 129] width 58 height 15
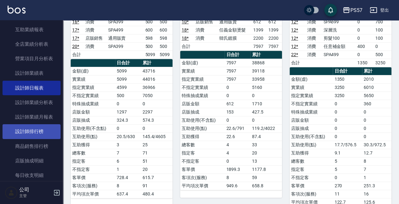
scroll to position [291, 0]
click at [41, 127] on link "設計師排行榜" at bounding box center [32, 131] width 58 height 15
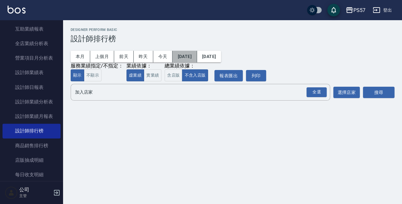
click at [181, 59] on button "2025/08/01" at bounding box center [185, 57] width 24 height 12
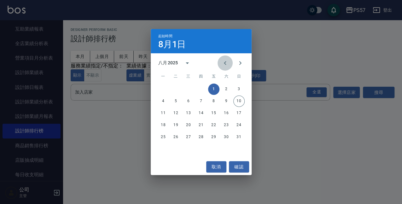
click at [225, 60] on icon "Previous month" at bounding box center [226, 63] width 8 height 8
click at [175, 84] on button "1" at bounding box center [175, 89] width 11 height 11
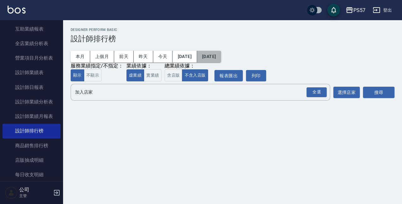
click at [221, 56] on button "[DATE]" at bounding box center [209, 57] width 24 height 12
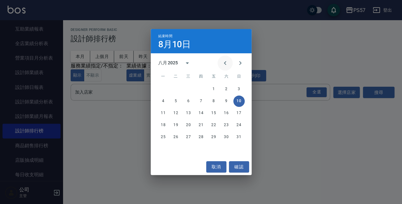
click at [229, 63] on icon "Previous month" at bounding box center [226, 63] width 8 height 8
click at [202, 98] on button "10" at bounding box center [201, 101] width 11 height 11
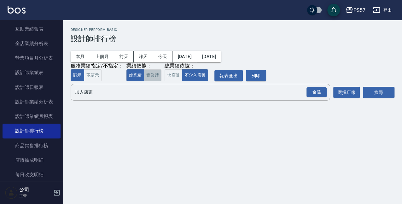
click at [155, 75] on button "實業績" at bounding box center [153, 75] width 18 height 12
click at [314, 96] on div "全選" at bounding box center [317, 92] width 20 height 10
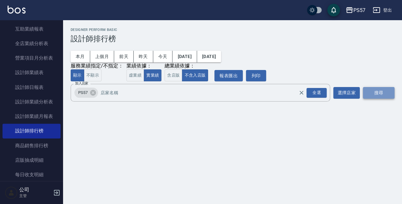
click at [368, 90] on button "搜尋" at bounding box center [379, 93] width 32 height 12
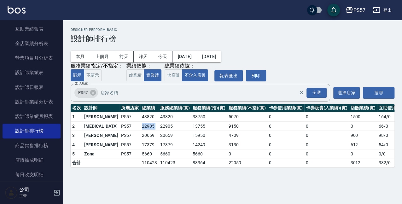
drag, startPoint x: 121, startPoint y: 126, endPoint x: 141, endPoint y: 128, distance: 20.6
click at [141, 128] on tr "2 MUSE PS57 22905 22905 13755 9150 0 0 0 66 / 0" at bounding box center [246, 126] width 350 height 9
click at [159, 128] on td "22905" at bounding box center [175, 126] width 33 height 9
click at [187, 54] on button "2025/07/01" at bounding box center [185, 57] width 24 height 12
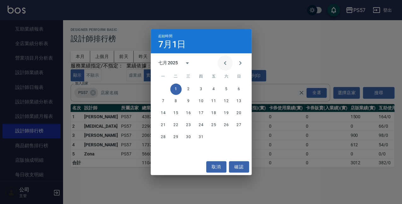
click at [224, 61] on icon "Previous month" at bounding box center [226, 63] width 8 height 8
click at [239, 87] on button "1" at bounding box center [239, 89] width 11 height 11
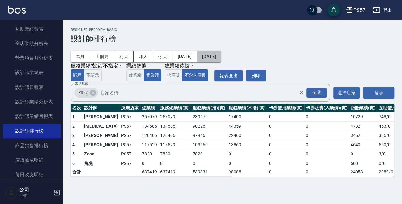
click at [221, 56] on button "2025/07/10" at bounding box center [209, 57] width 24 height 12
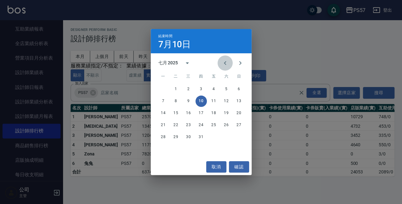
click at [224, 63] on icon "Previous month" at bounding box center [225, 63] width 2 height 4
click at [180, 112] on button "10" at bounding box center [175, 113] width 11 height 11
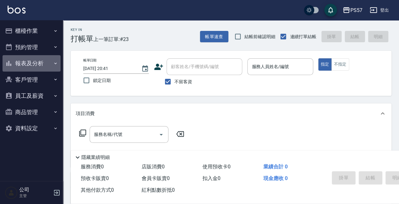
click at [39, 58] on button "報表及分析" at bounding box center [32, 63] width 58 height 16
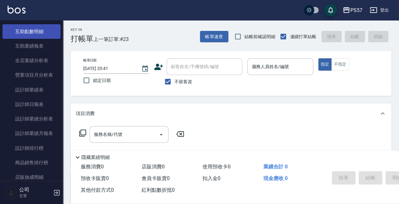
scroll to position [168, 0]
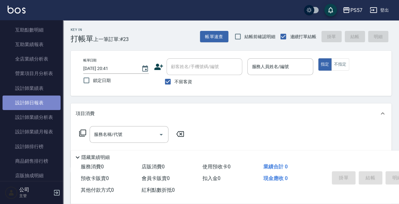
click at [34, 100] on link "設計師日報表" at bounding box center [32, 103] width 58 height 15
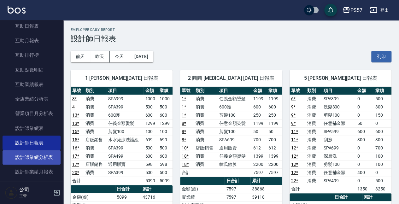
scroll to position [63, 0]
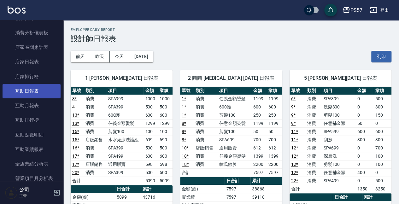
click at [31, 93] on link "互助日報表" at bounding box center [32, 91] width 58 height 15
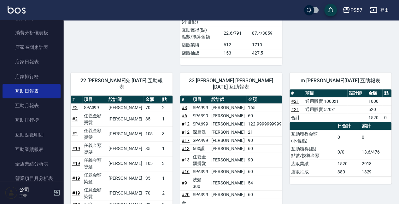
scroll to position [316, 0]
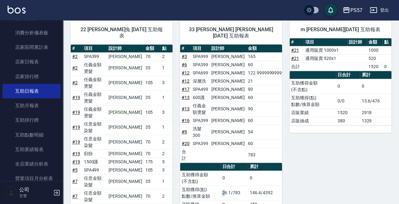
click at [224, 186] on td "26.1/783" at bounding box center [234, 193] width 27 height 15
click at [232, 186] on td "26.1/783" at bounding box center [234, 193] width 27 height 15
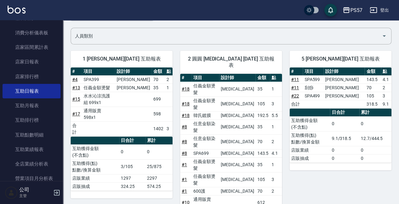
scroll to position [0, 0]
